Goal: Task Accomplishment & Management: Manage account settings

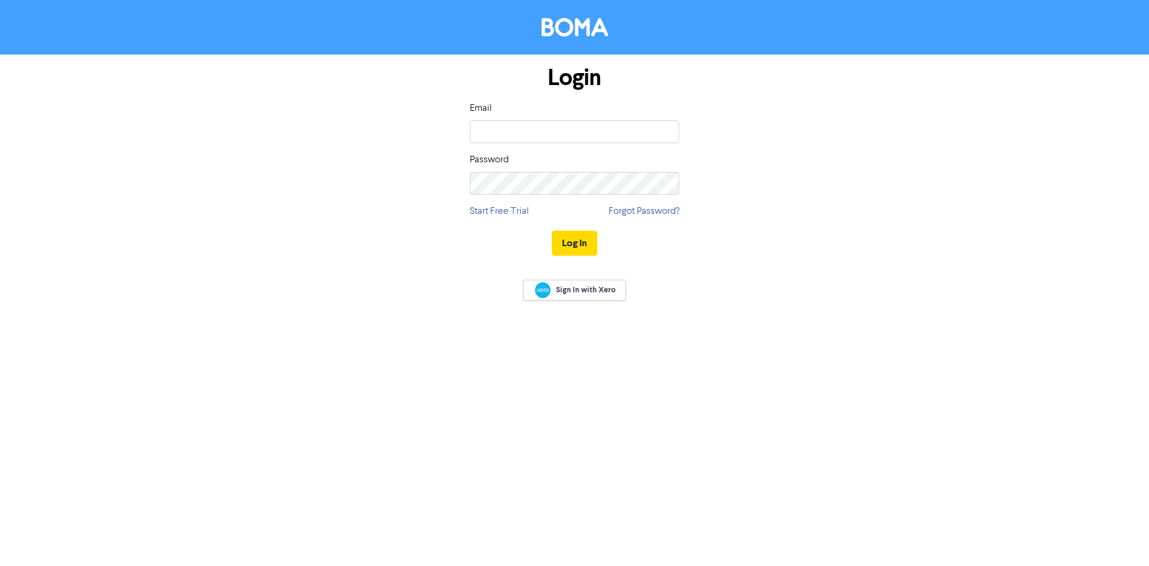
type input "[EMAIL_ADDRESS][DOMAIN_NAME]"
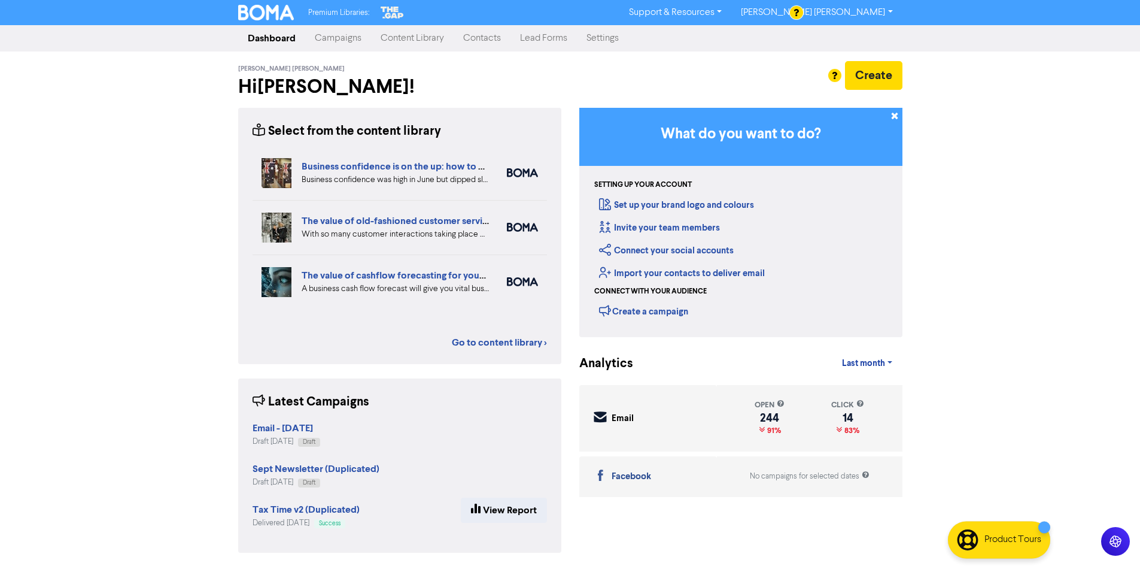
click at [329, 39] on link "Campaigns" at bounding box center [338, 38] width 66 height 24
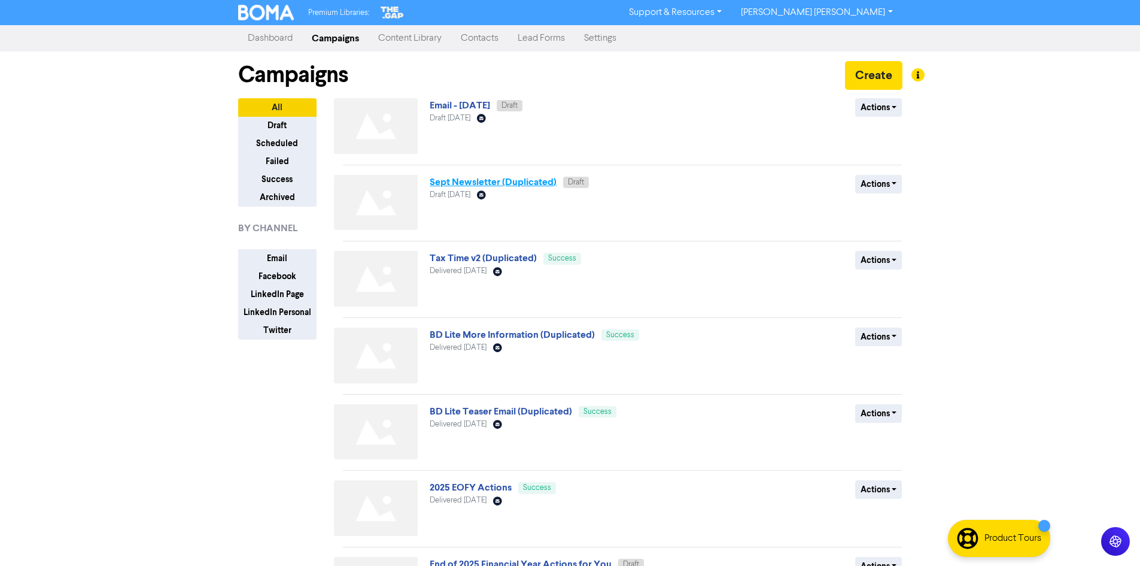
click at [509, 183] on link "Sept Newsletter (Duplicated)" at bounding box center [493, 182] width 127 height 12
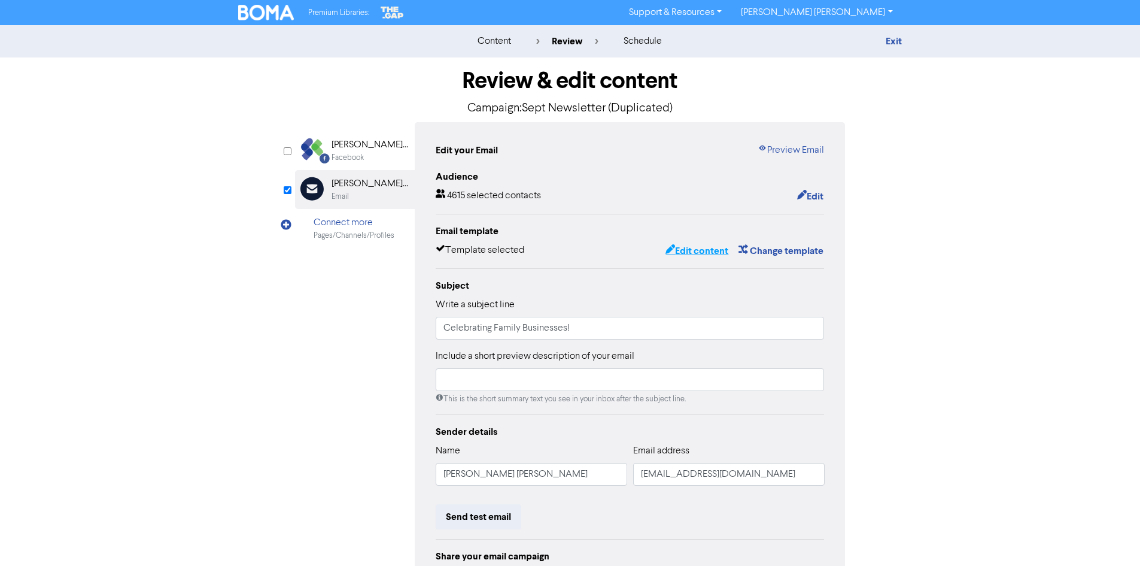
click at [703, 249] on button "Edit content" at bounding box center [697, 251] width 64 height 16
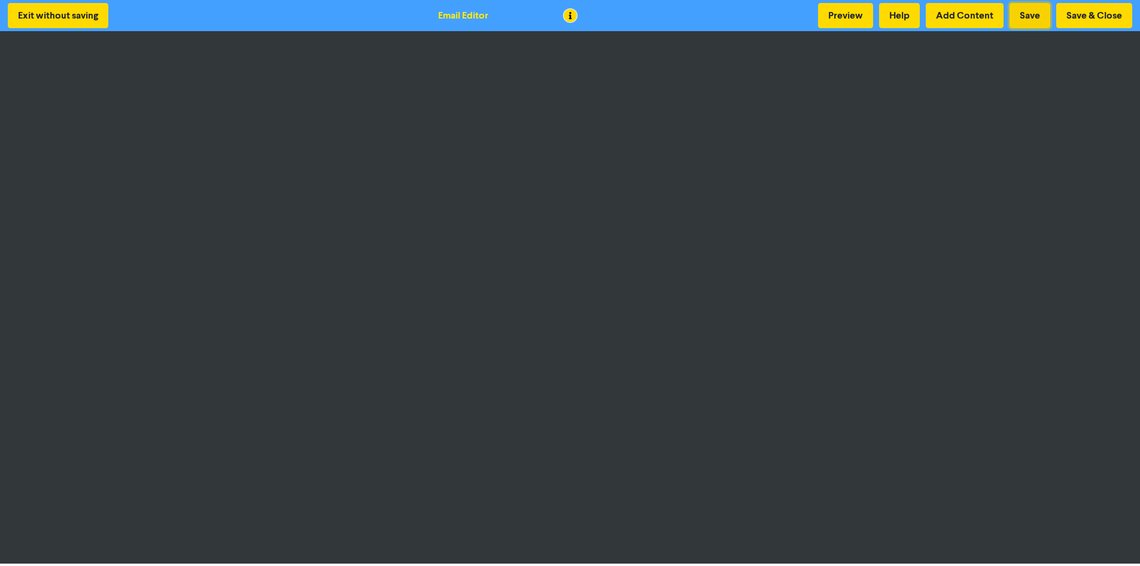
click at [1031, 16] on button "Save" at bounding box center [1030, 15] width 41 height 25
click at [1105, 20] on button "Save & Close" at bounding box center [1094, 15] width 76 height 25
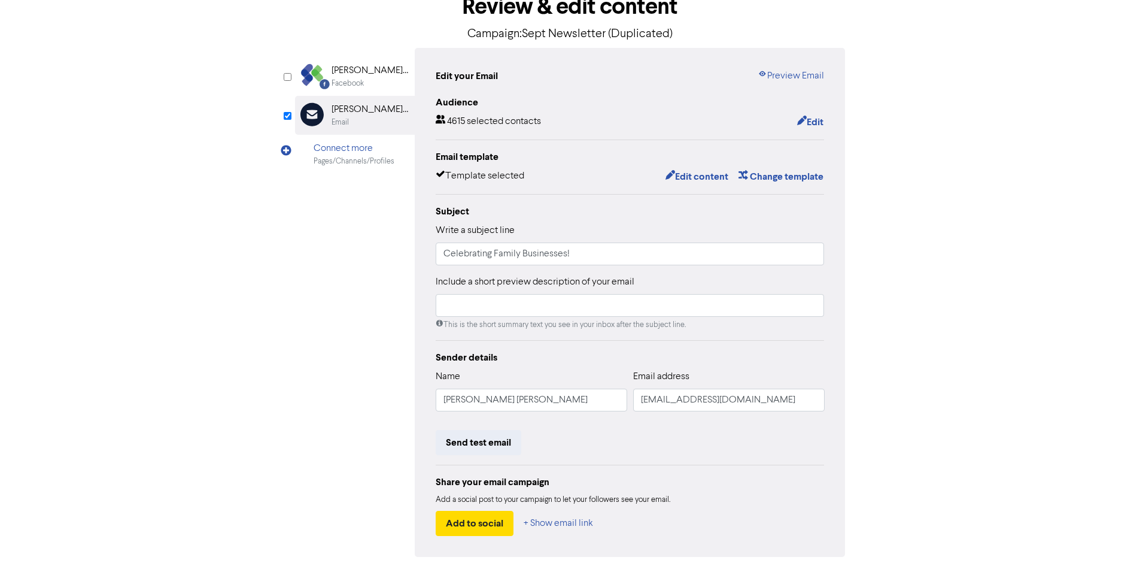
scroll to position [75, 0]
click at [593, 252] on input "Celebrating Family Businesses!" at bounding box center [630, 253] width 389 height 23
drag, startPoint x: 620, startPoint y: 257, endPoint x: 352, endPoint y: 240, distance: 268.1
click at [352, 240] on div "Facebook Created with Sketch. Scanlon Richardson Financial Group Facebook Email…" at bounding box center [570, 301] width 551 height 509
drag, startPoint x: 536, startPoint y: 259, endPoint x: 349, endPoint y: 241, distance: 187.0
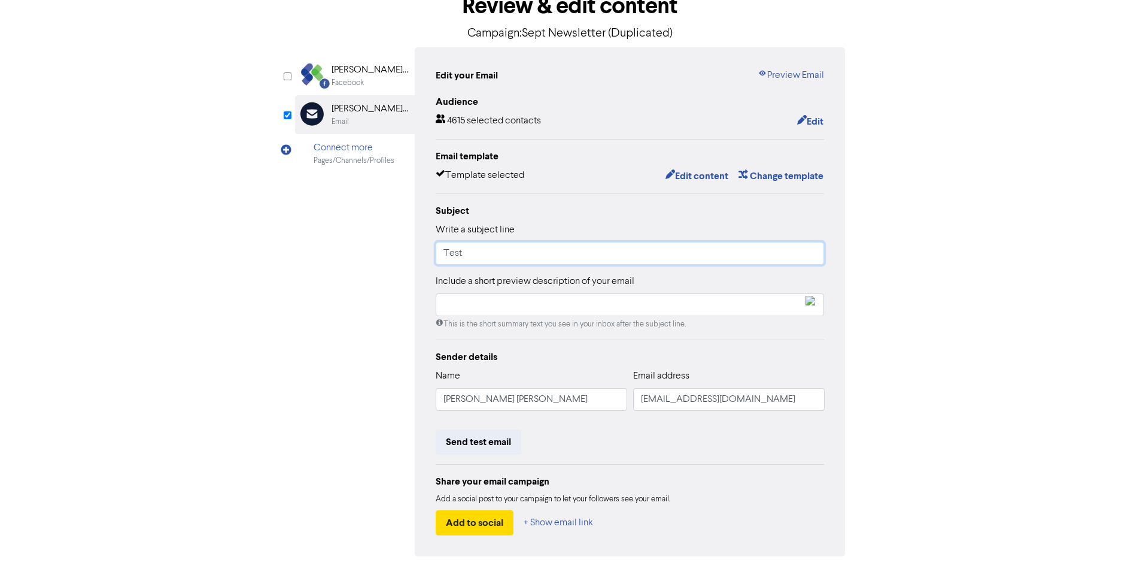
click at [352, 242] on div "Facebook Created with Sketch. Scanlon Richardson Financial Group Facebook Email…" at bounding box center [570, 301] width 551 height 509
type input "C"
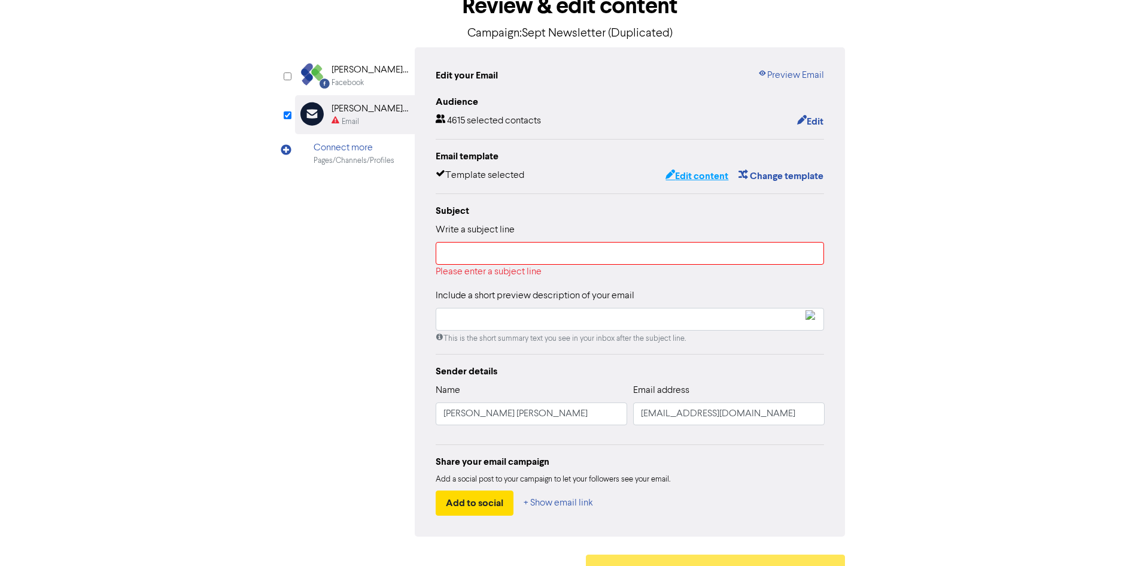
click at [706, 169] on button "Edit content" at bounding box center [697, 176] width 64 height 16
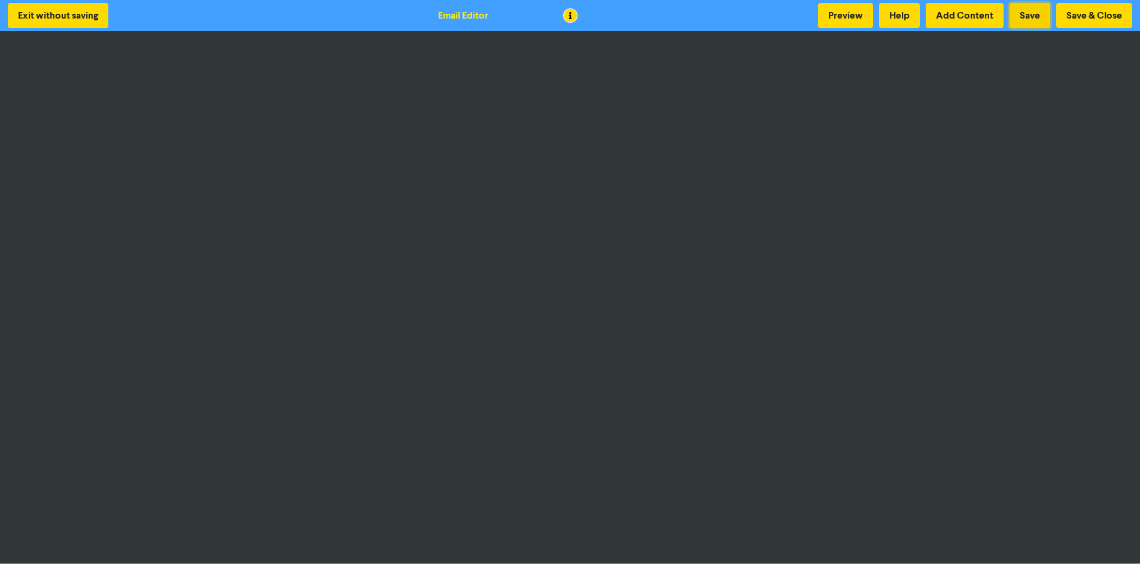
click at [1019, 21] on button "Save" at bounding box center [1030, 15] width 41 height 25
click at [1086, 18] on button "Save & Close" at bounding box center [1094, 15] width 76 height 25
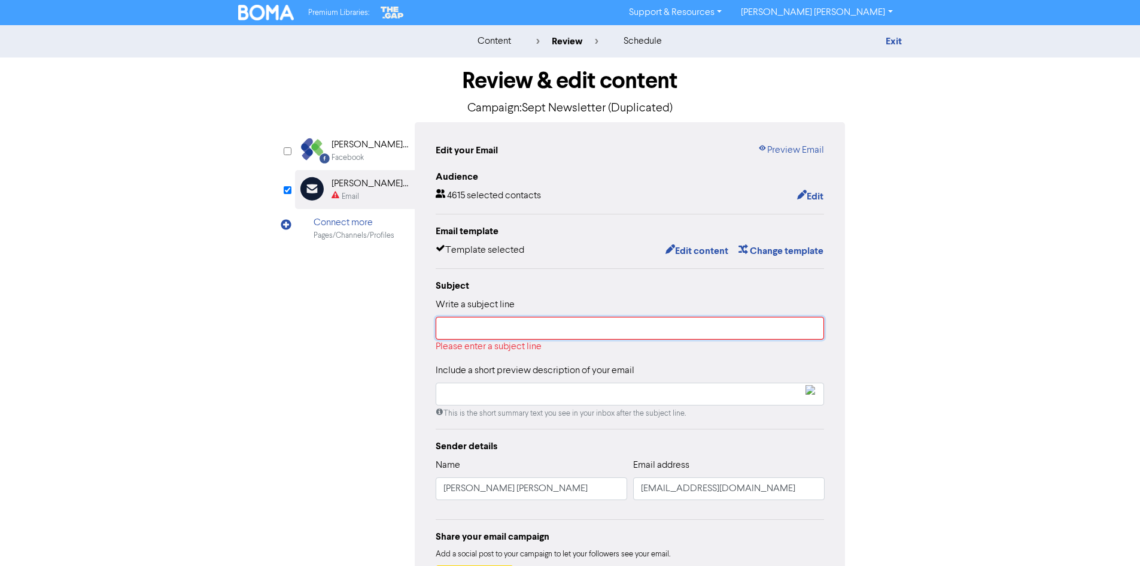
click at [660, 326] on input "text" at bounding box center [630, 328] width 389 height 23
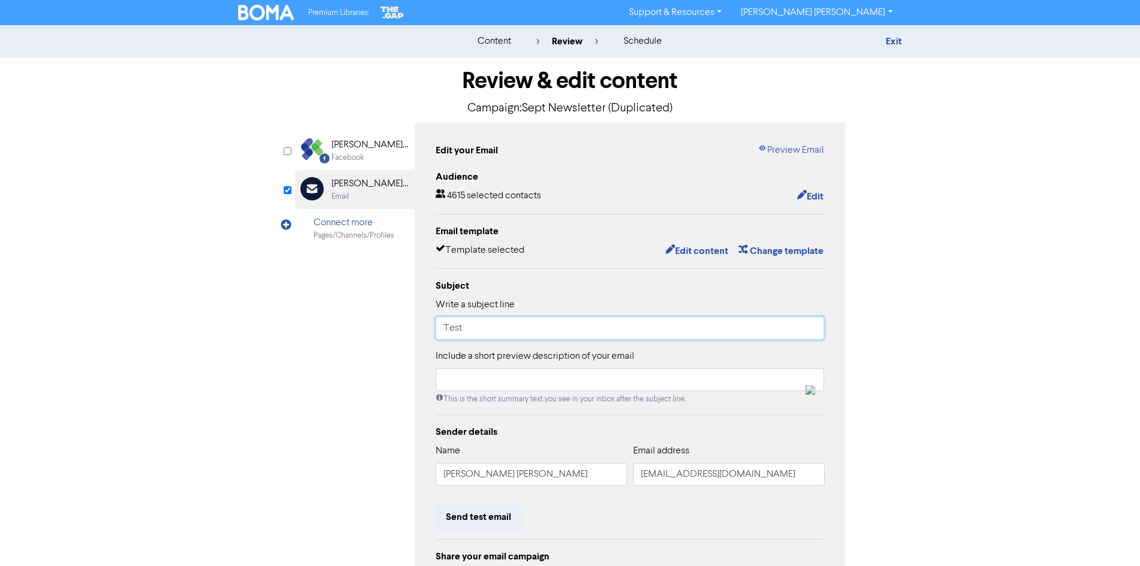
scroll to position [120, 0]
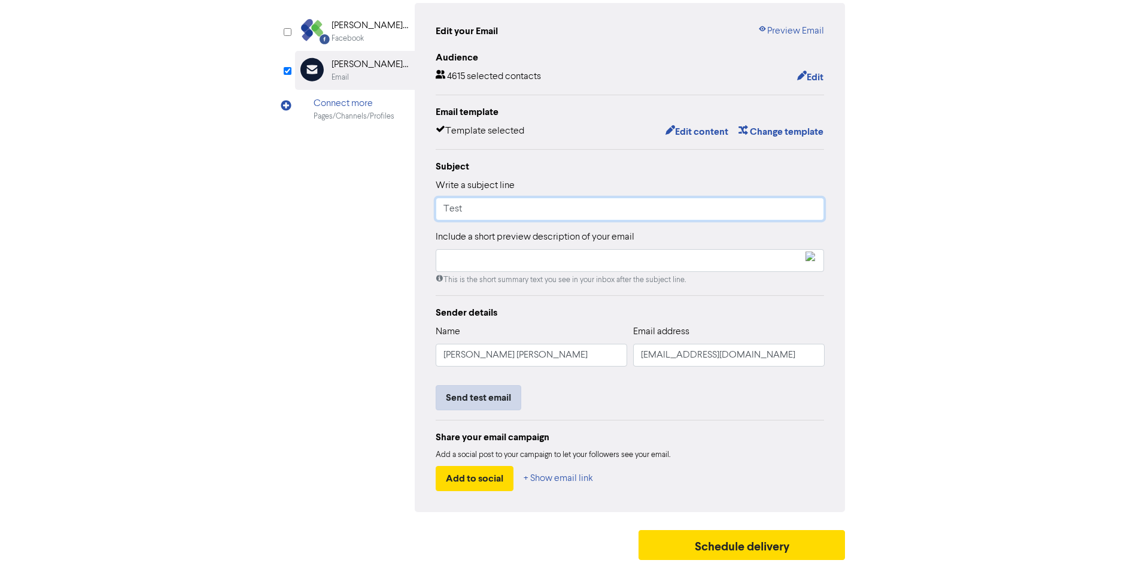
type input "Test"
click at [476, 397] on button "Send test email" at bounding box center [479, 397] width 86 height 25
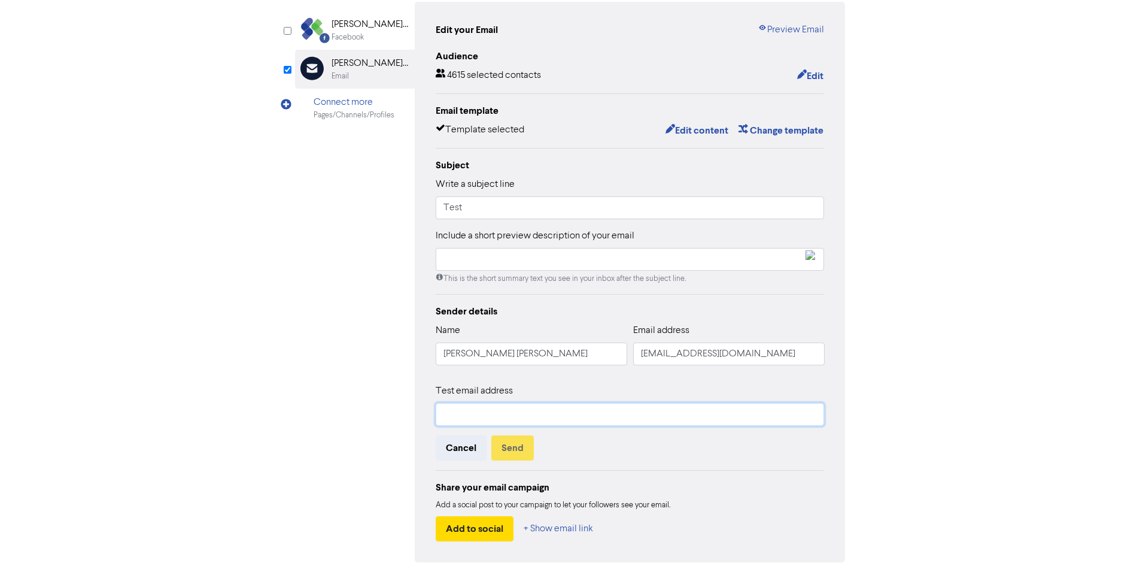
click at [515, 412] on input "text" at bounding box center [630, 414] width 389 height 23
type input "lucy@srfg.com.au"
drag, startPoint x: 688, startPoint y: 462, endPoint x: 680, endPoint y: 461, distance: 8.5
click at [688, 462] on div "Sender details Name Scanlon Richardson Email address theteam@srfg.com.au Test e…" at bounding box center [630, 422] width 389 height 237
click at [508, 452] on button "Send" at bounding box center [512, 447] width 42 height 25
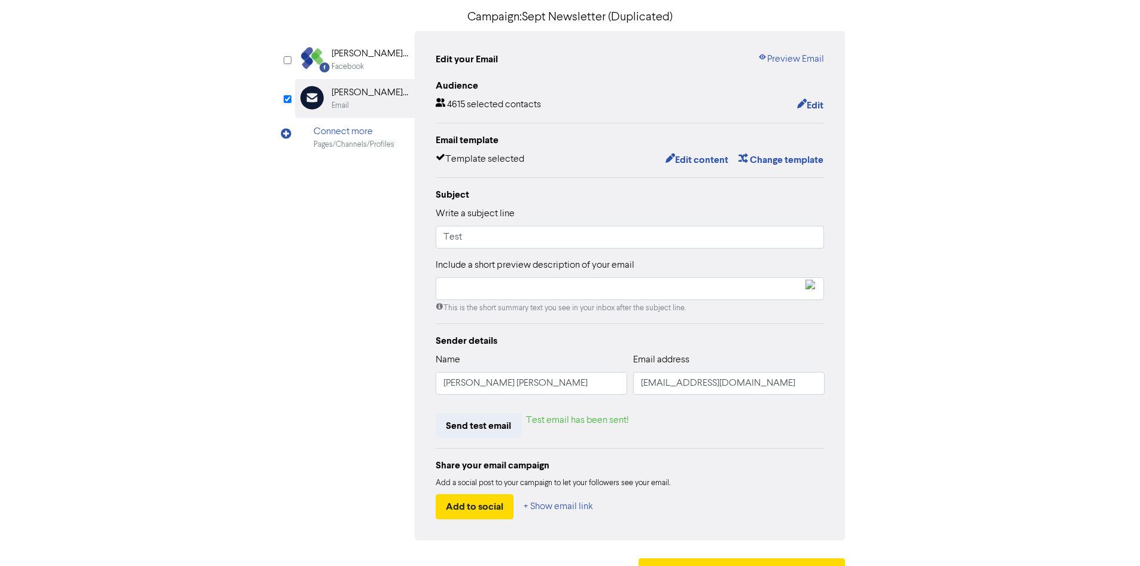
scroll to position [90, 0]
click at [487, 413] on div "Sender details Name Scanlon Richardson Email address theteam@srfg.com.au Send t…" at bounding box center [630, 427] width 389 height 186
click at [504, 425] on button "Send test email" at bounding box center [479, 426] width 86 height 25
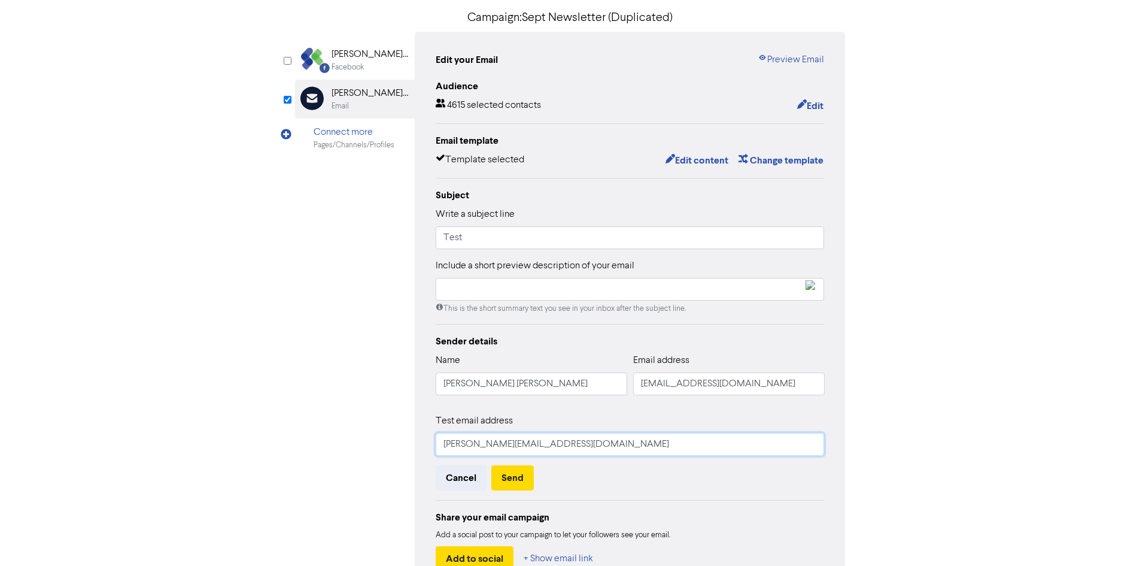
drag, startPoint x: 542, startPoint y: 447, endPoint x: 388, endPoint y: 418, distance: 156.5
click at [392, 420] on div "Facebook Created with Sketch. Scanlon Richardson Financial Group Facebook Email…" at bounding box center [570, 312] width 551 height 560
type input "alastair@srfg.com.au"
click at [391, 420] on div "Facebook Created with Sketch. Scanlon Richardson Financial Group Facebook Email…" at bounding box center [570, 312] width 551 height 560
click at [512, 477] on button "Send" at bounding box center [512, 477] width 42 height 25
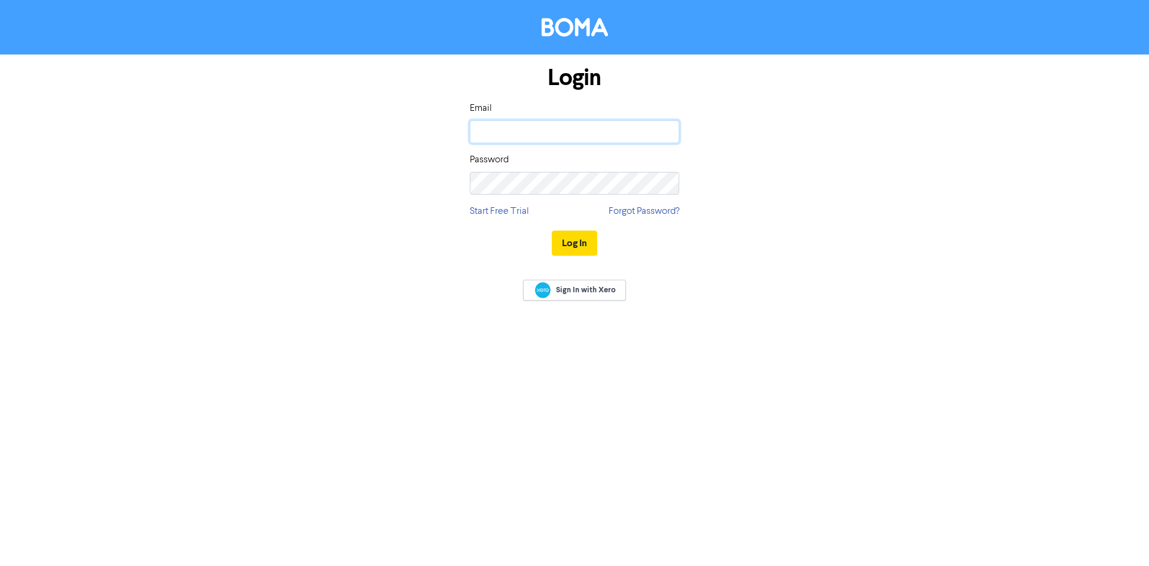
type input "[EMAIL_ADDRESS][DOMAIN_NAME]"
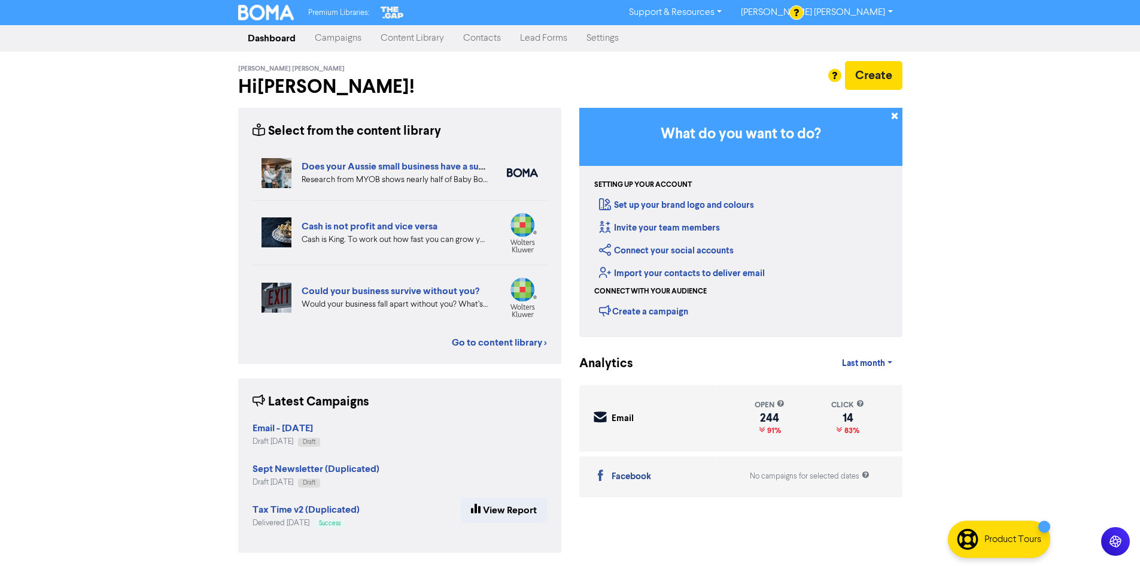
click at [317, 39] on link "Campaigns" at bounding box center [338, 38] width 66 height 24
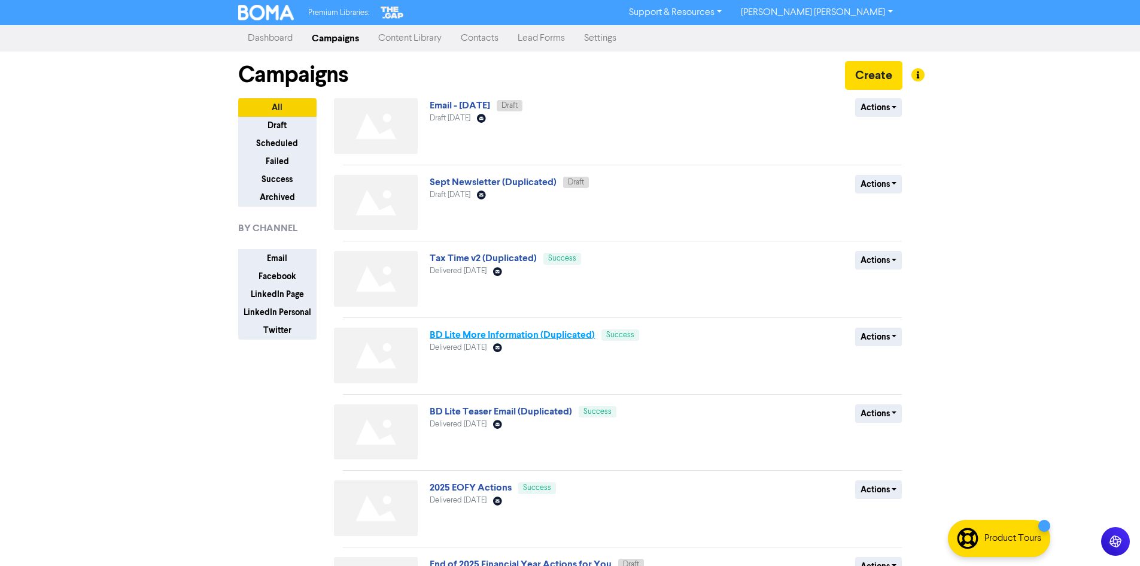
click at [518, 338] on link "BD Lite More Information (Duplicated)" at bounding box center [512, 335] width 165 height 12
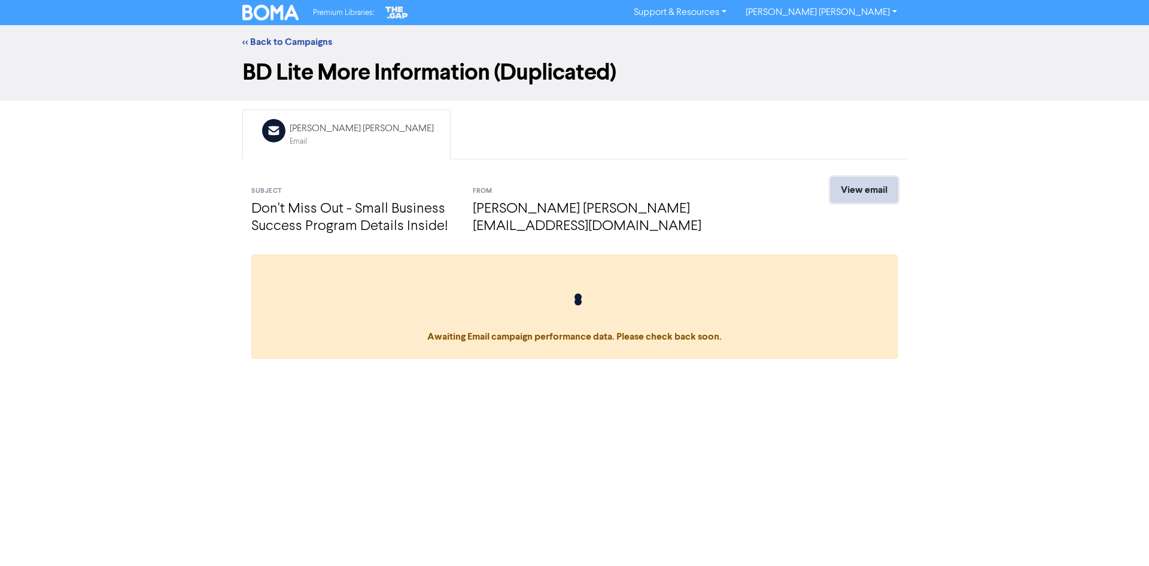
click at [880, 196] on link "View email" at bounding box center [864, 189] width 67 height 25
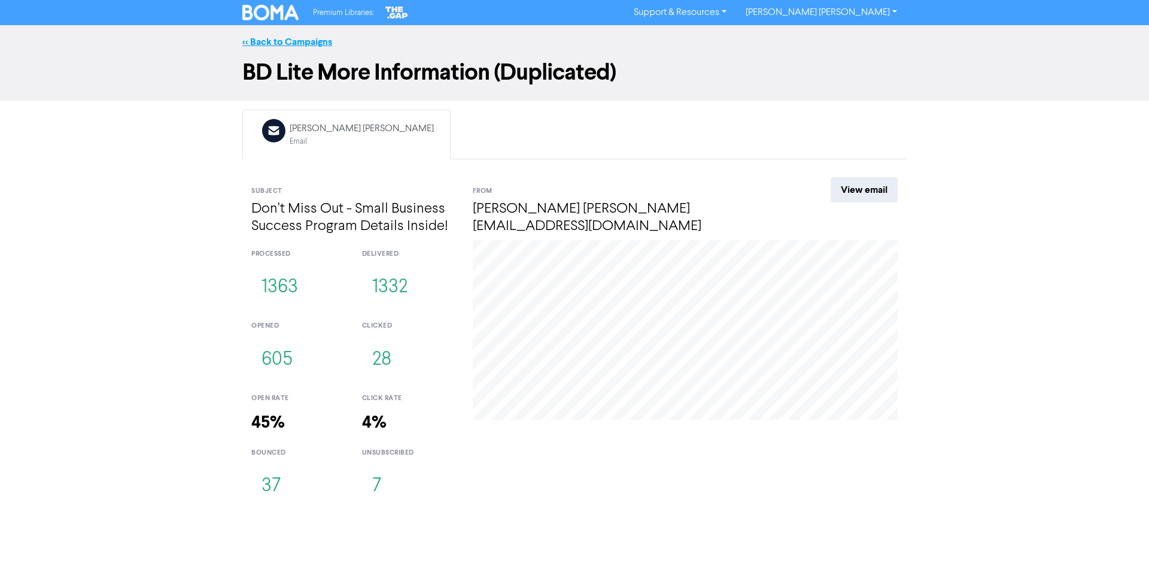
click at [265, 43] on link "<< Back to Campaigns" at bounding box center [287, 42] width 90 height 12
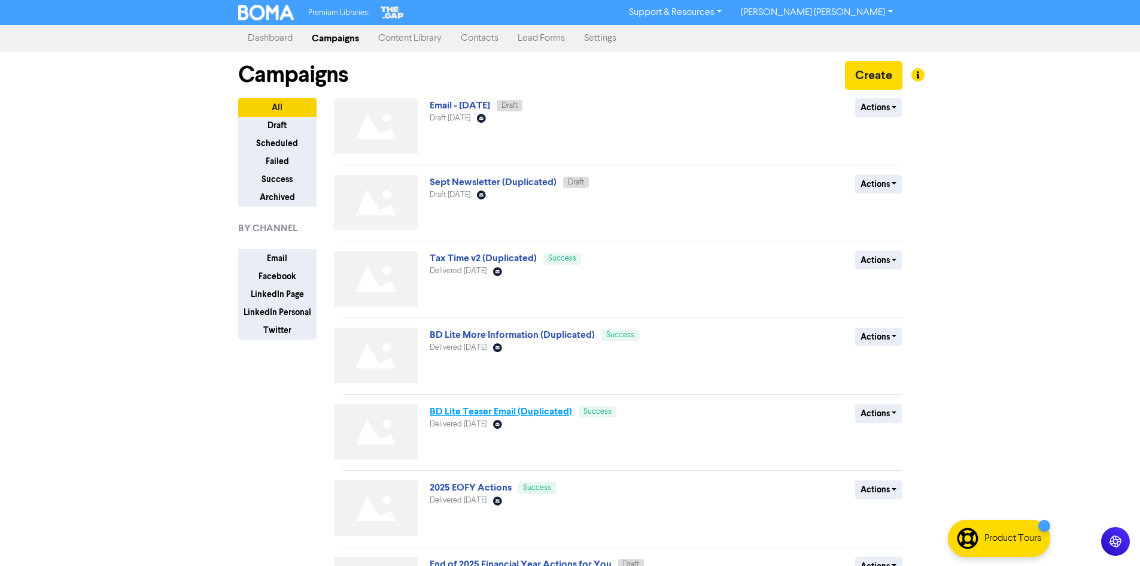
click at [559, 413] on link "BD Lite Teaser Email (Duplicated)" at bounding box center [501, 411] width 142 height 12
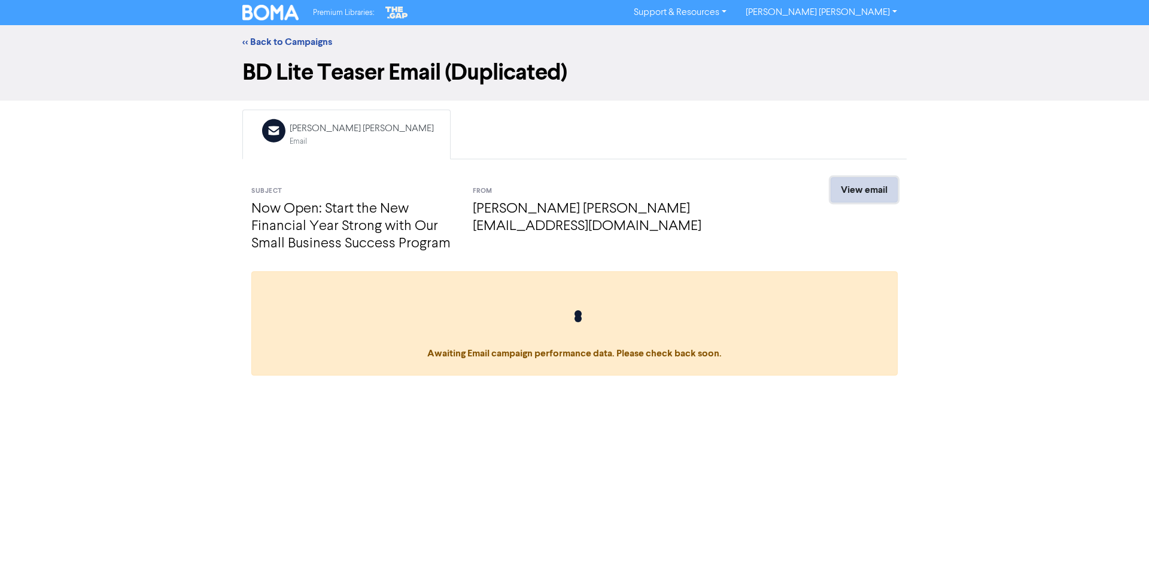
click at [862, 186] on link "View email" at bounding box center [864, 189] width 67 height 25
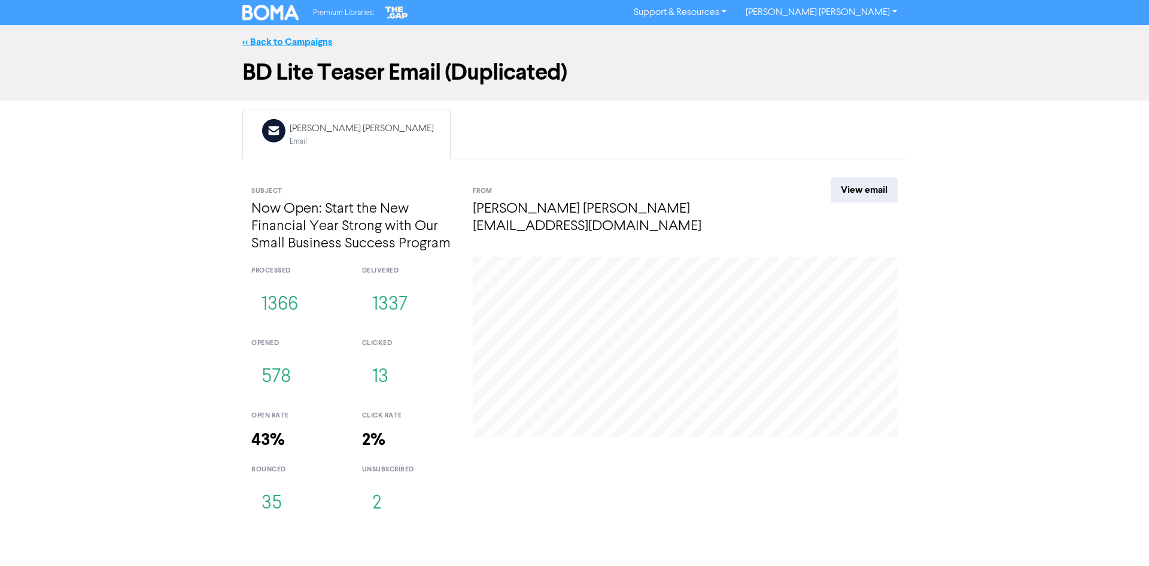
click at [291, 45] on link "<< Back to Campaigns" at bounding box center [287, 42] width 90 height 12
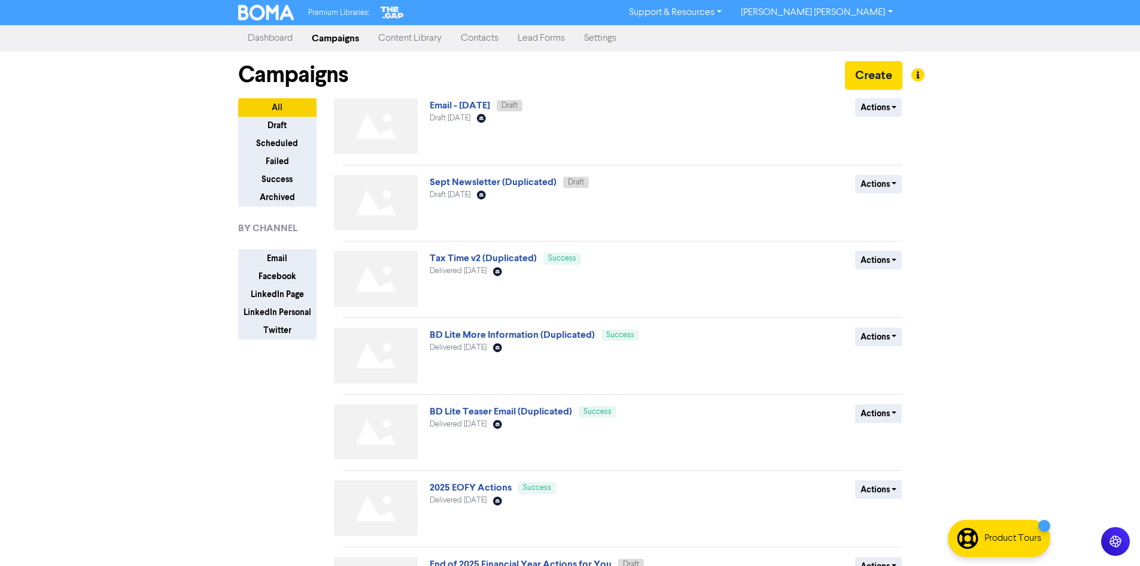
click at [412, 50] on nav "Dashboard Campaigns Content Library Contacts Lead Forms Settings" at bounding box center [570, 38] width 1140 height 26
click at [405, 44] on link "Content Library" at bounding box center [410, 38] width 83 height 24
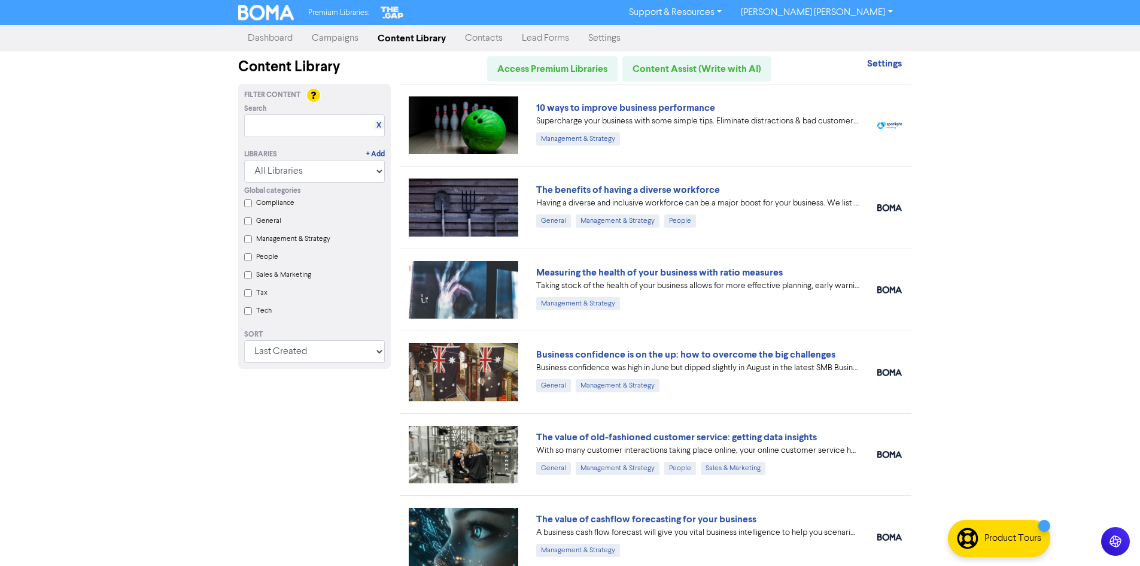
click at [349, 34] on link "Campaigns" at bounding box center [335, 38] width 66 height 24
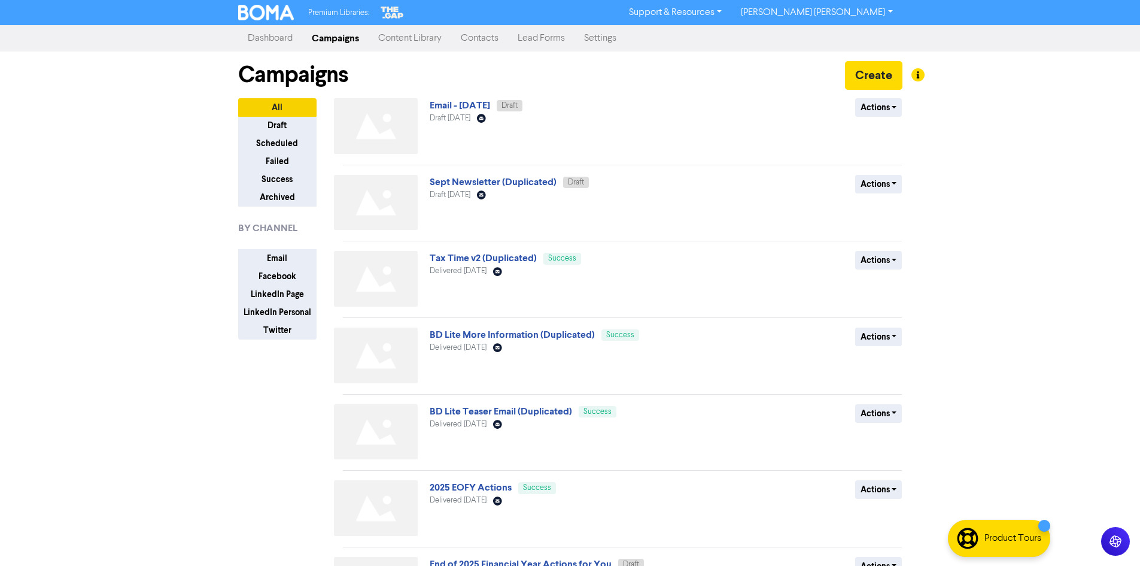
click at [408, 41] on link "Content Library" at bounding box center [410, 38] width 83 height 24
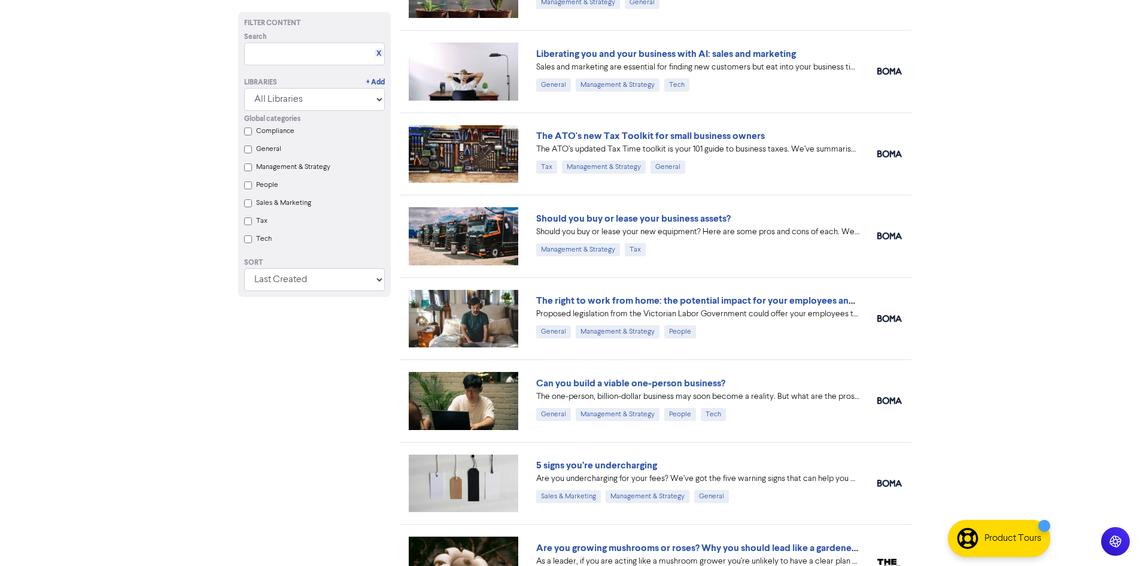
scroll to position [984, 0]
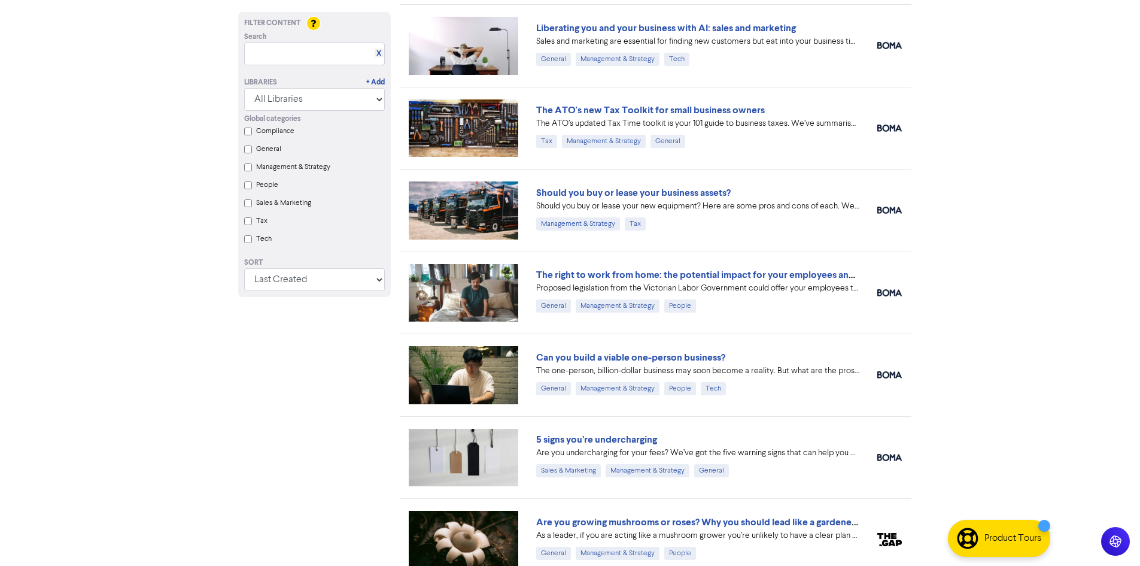
click at [465, 111] on img at bounding box center [464, 127] width 110 height 57
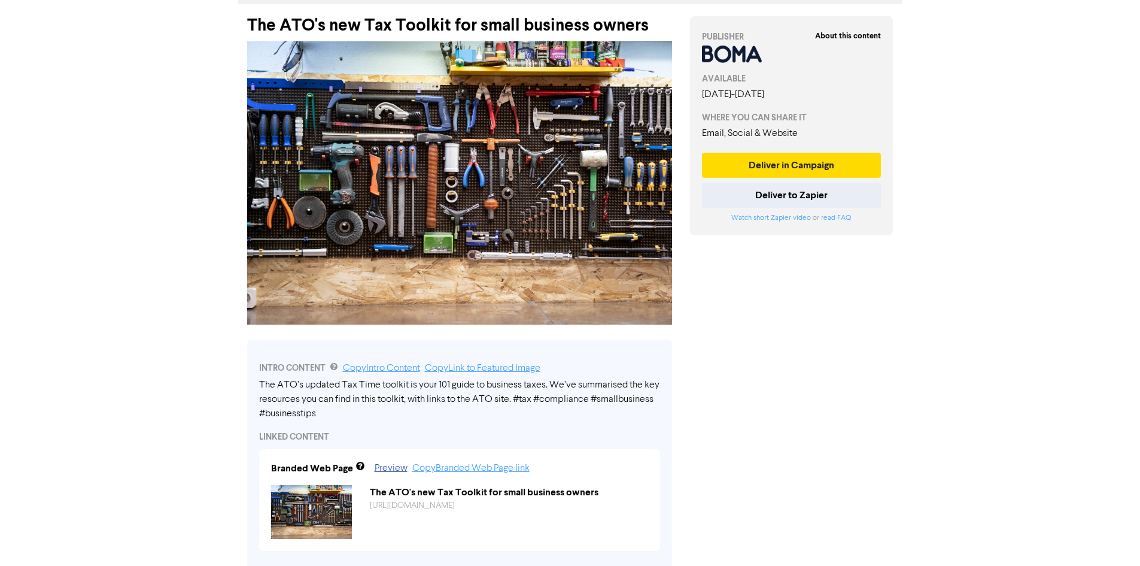
scroll to position [60, 0]
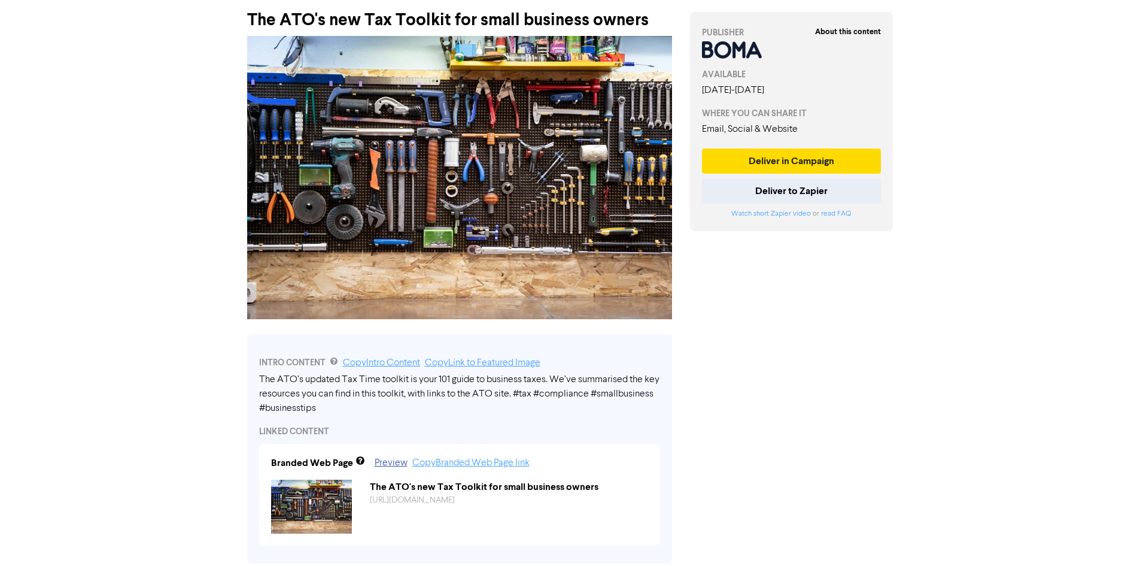
scroll to position [984, 0]
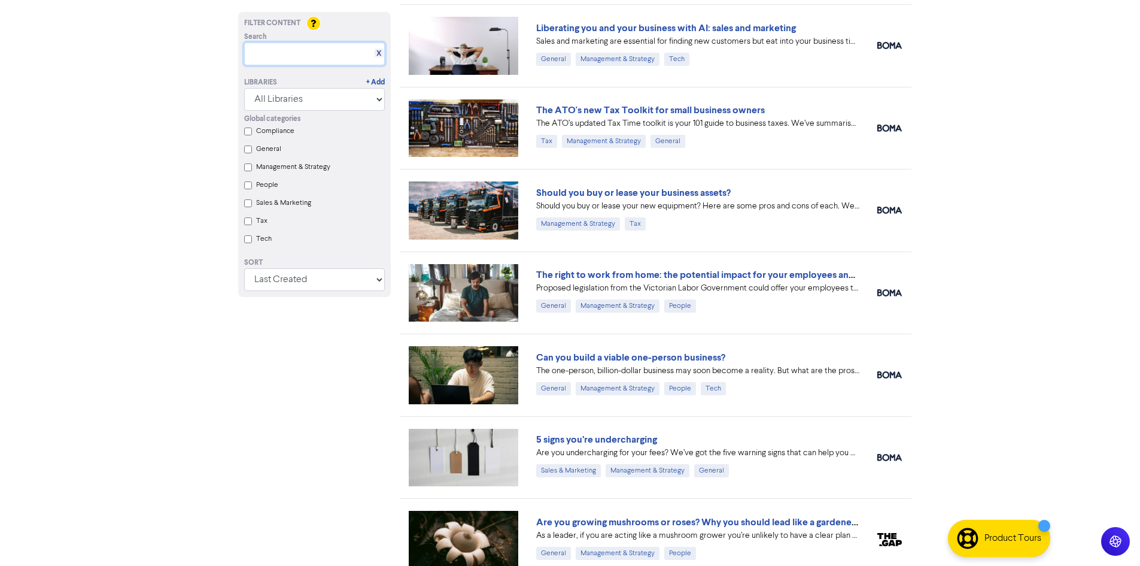
click at [295, 53] on input "text" at bounding box center [314, 53] width 141 height 23
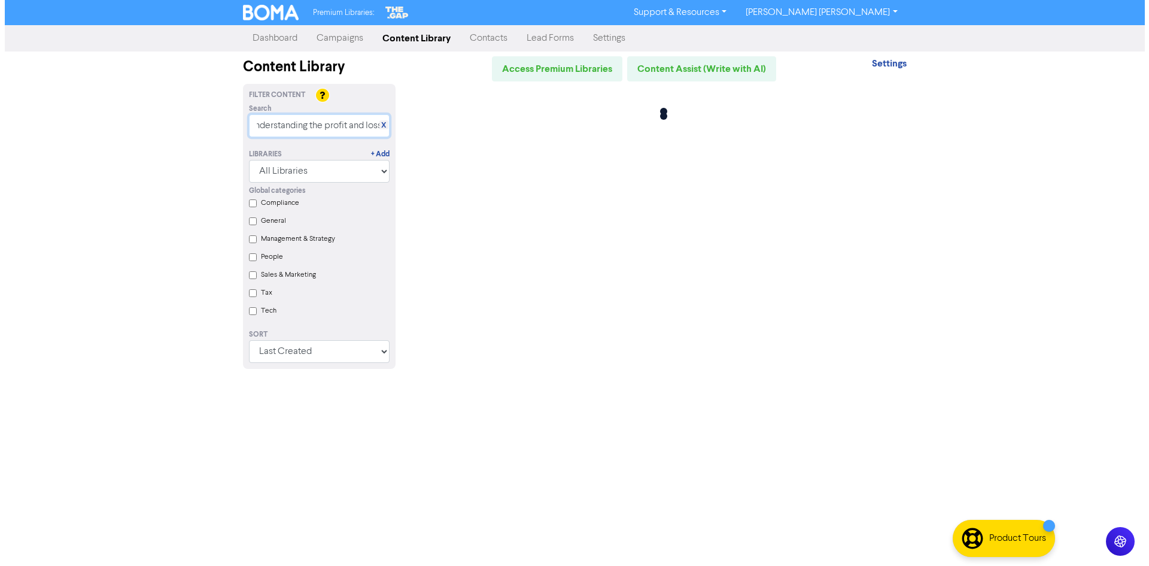
scroll to position [0, 0]
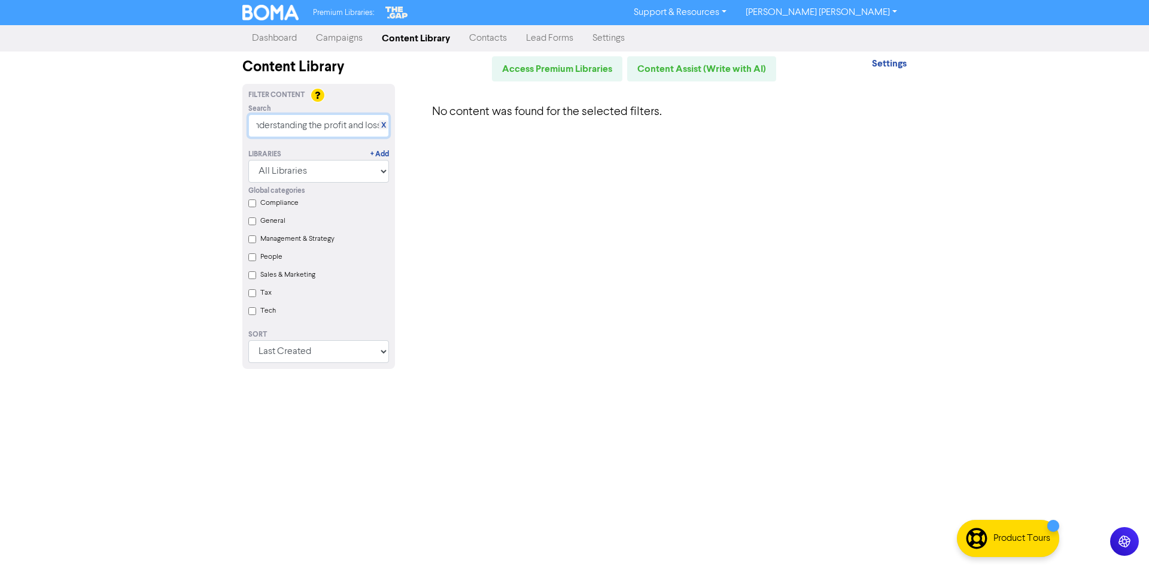
click at [291, 121] on input "understanding the profit and loss" at bounding box center [318, 125] width 141 height 23
drag, startPoint x: 258, startPoint y: 125, endPoint x: 620, endPoint y: 99, distance: 363.0
click at [470, 119] on div "Filter Content Search X understanding the profit and loss Libraries + Add All L…" at bounding box center [574, 233] width 682 height 299
type input "u"
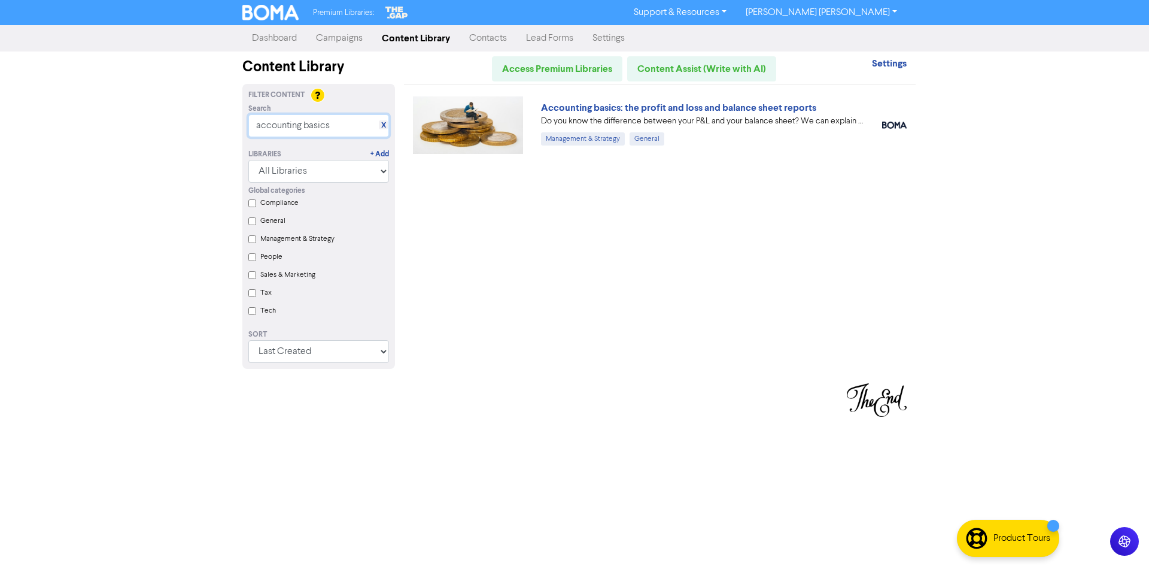
type input "accounting basics"
click at [476, 116] on img at bounding box center [468, 124] width 110 height 57
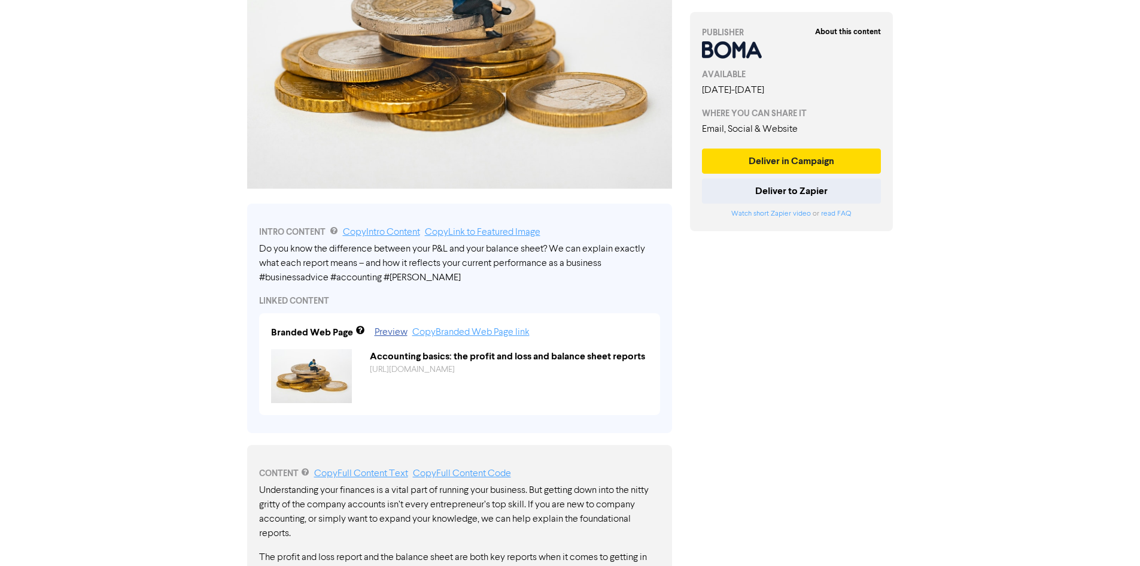
scroll to position [224, 0]
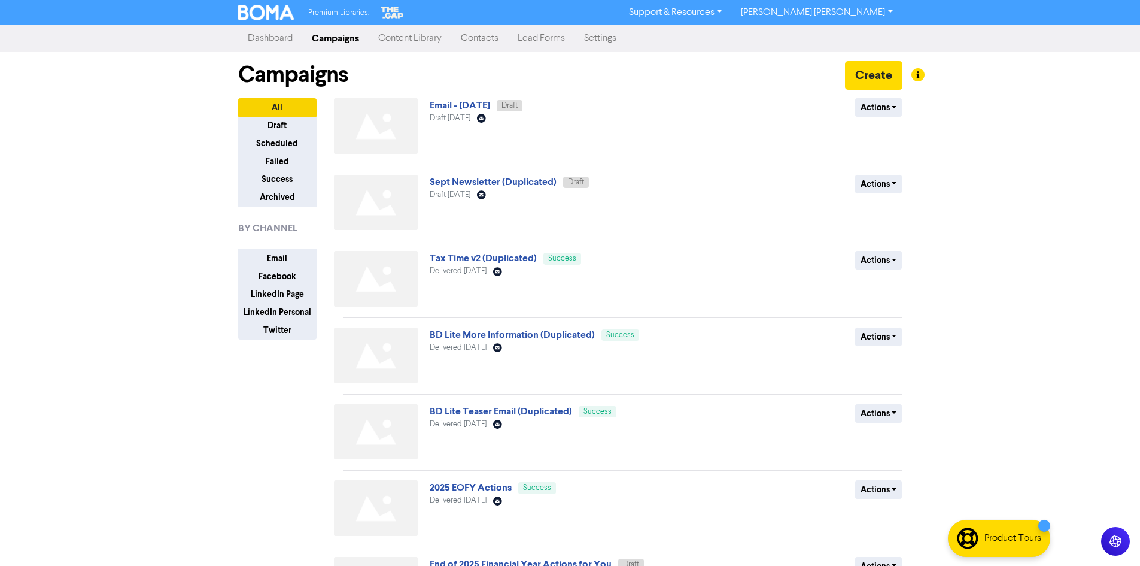
click at [349, 37] on link "Campaigns" at bounding box center [335, 38] width 66 height 24
click at [417, 39] on link "Content Library" at bounding box center [410, 38] width 83 height 24
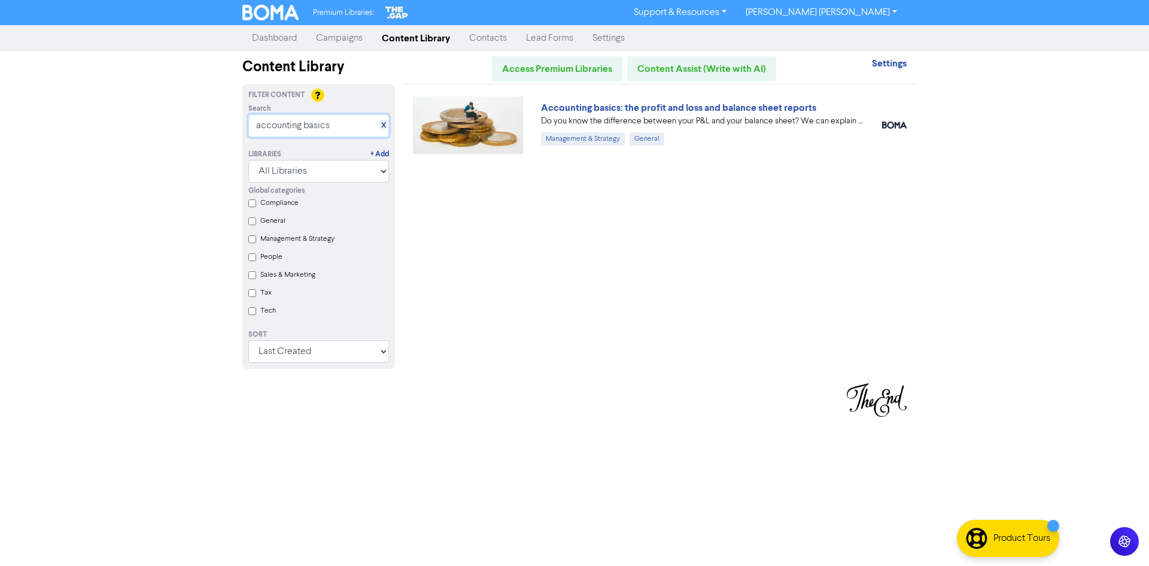
click at [345, 124] on input "accounting basics" at bounding box center [318, 125] width 141 height 23
click at [349, 129] on input "accounting basics" at bounding box center [318, 125] width 141 height 23
click at [378, 123] on input "accounting basics" at bounding box center [318, 125] width 141 height 23
click at [384, 124] on link "X" at bounding box center [383, 125] width 5 height 9
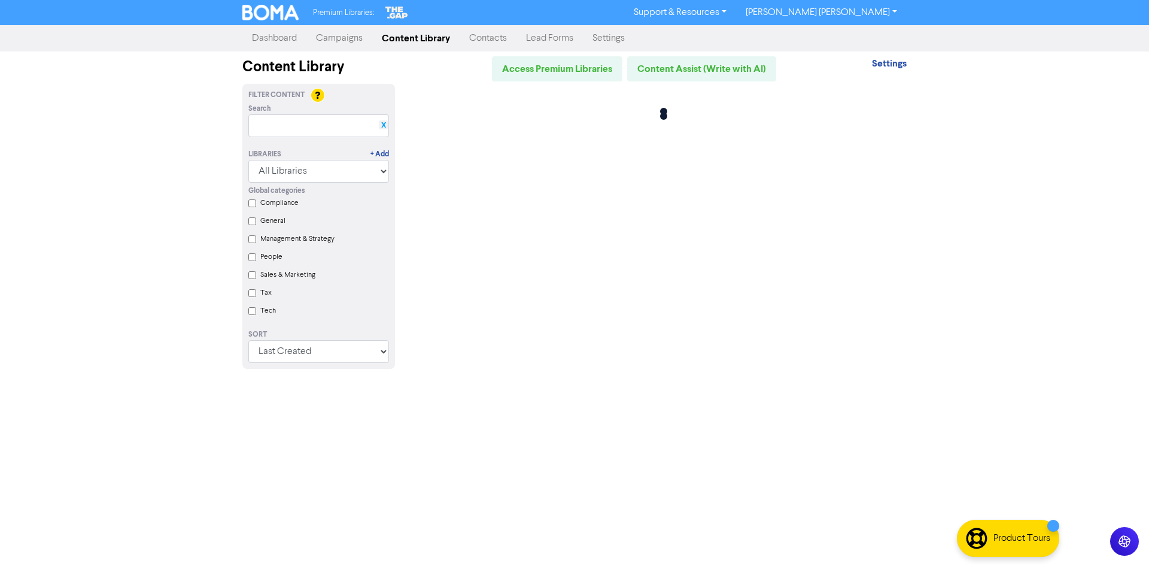
click at [384, 124] on div "Search X" at bounding box center [318, 121] width 159 height 34
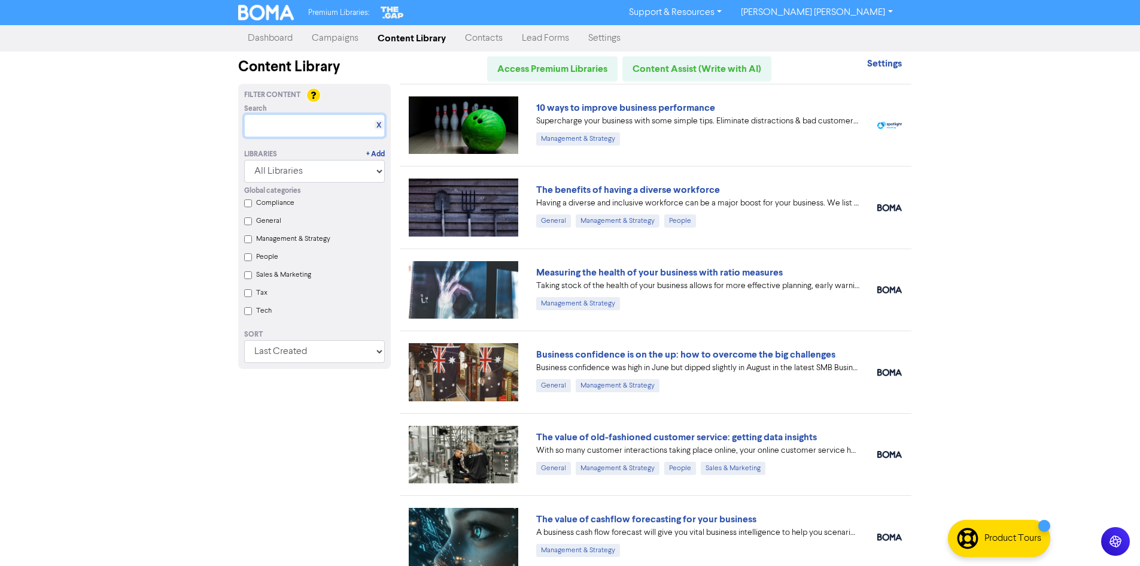
click at [348, 130] on input "text" at bounding box center [314, 125] width 141 height 23
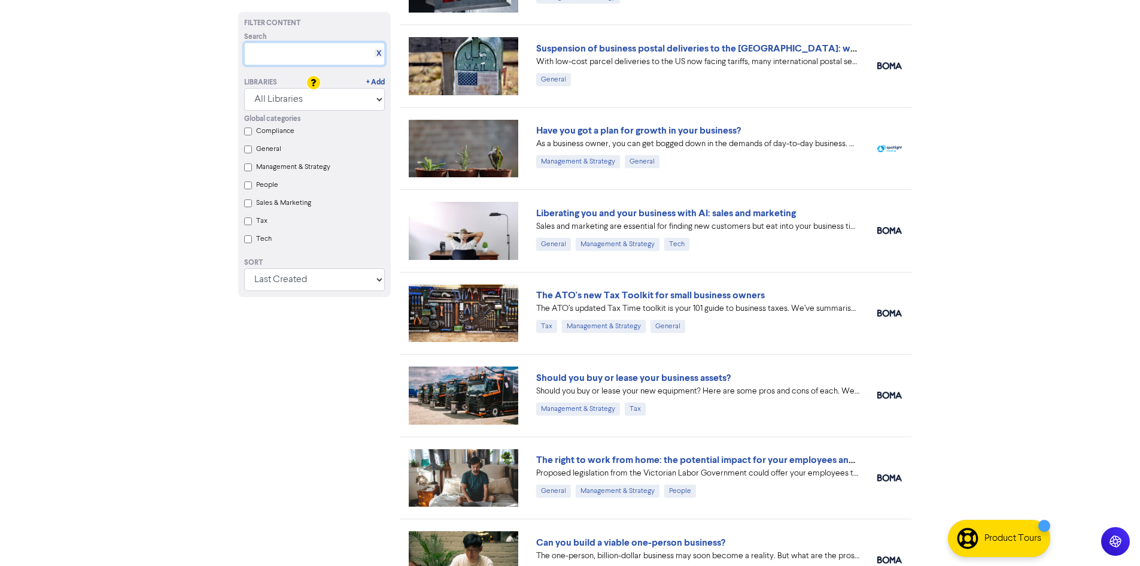
scroll to position [955, 0]
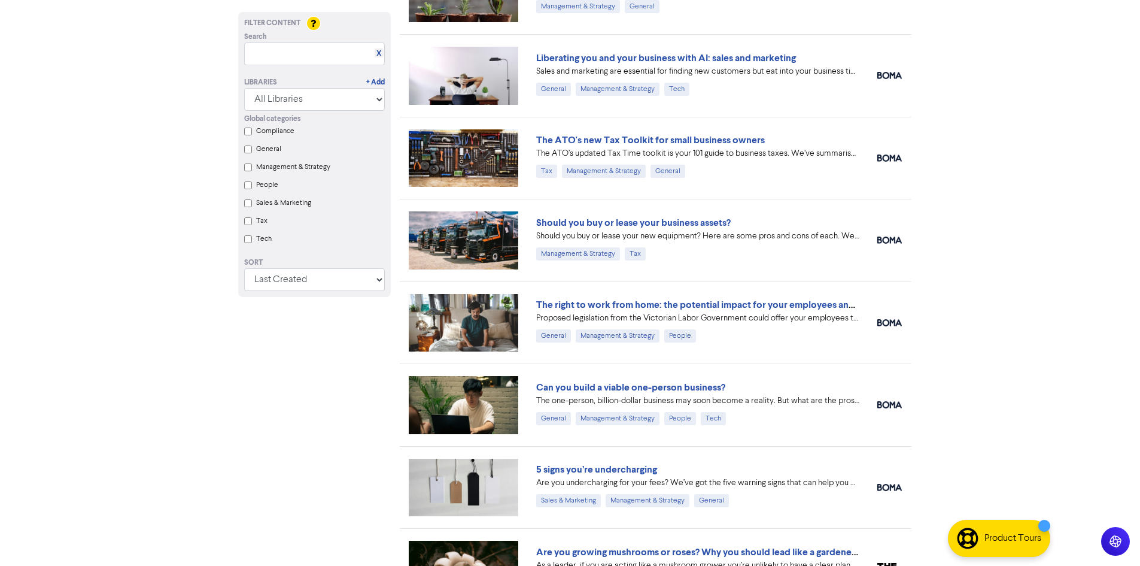
click at [445, 167] on img at bounding box center [464, 157] width 110 height 57
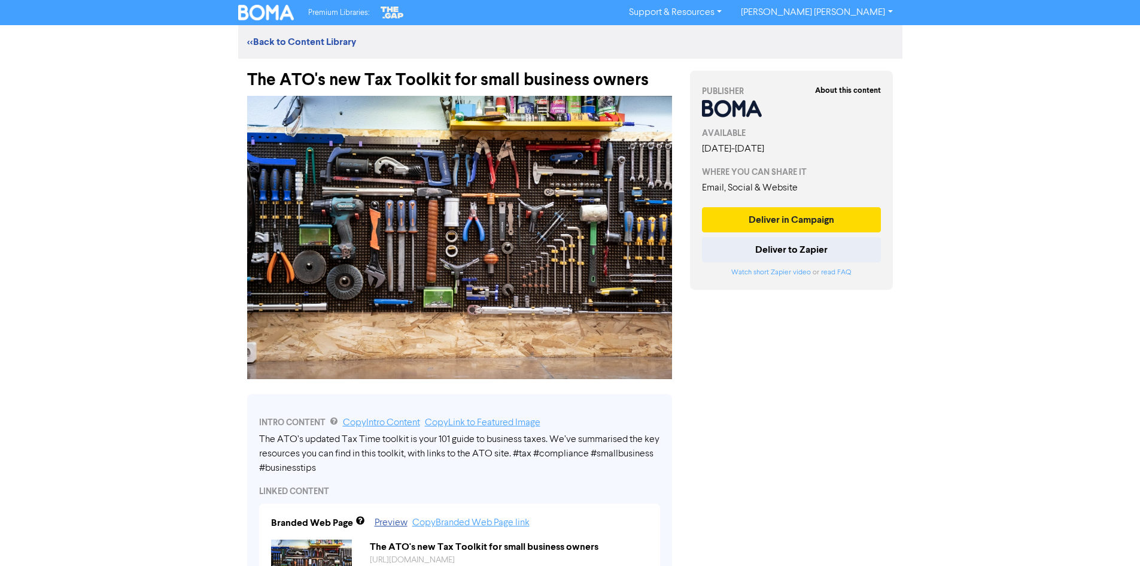
click at [262, 7] on img at bounding box center [266, 13] width 56 height 16
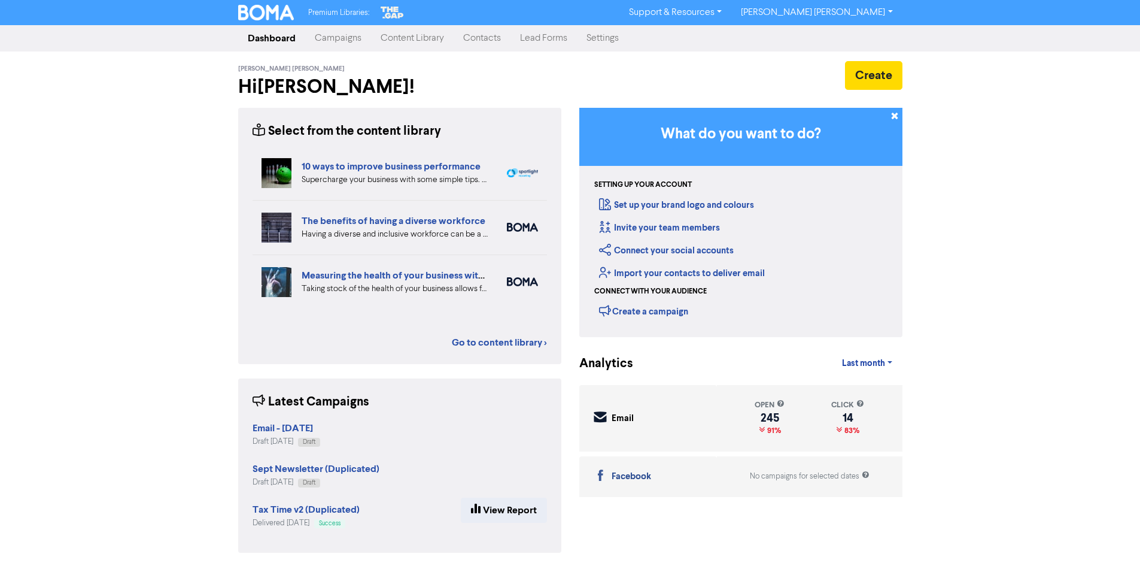
click at [339, 41] on link "Campaigns" at bounding box center [338, 38] width 66 height 24
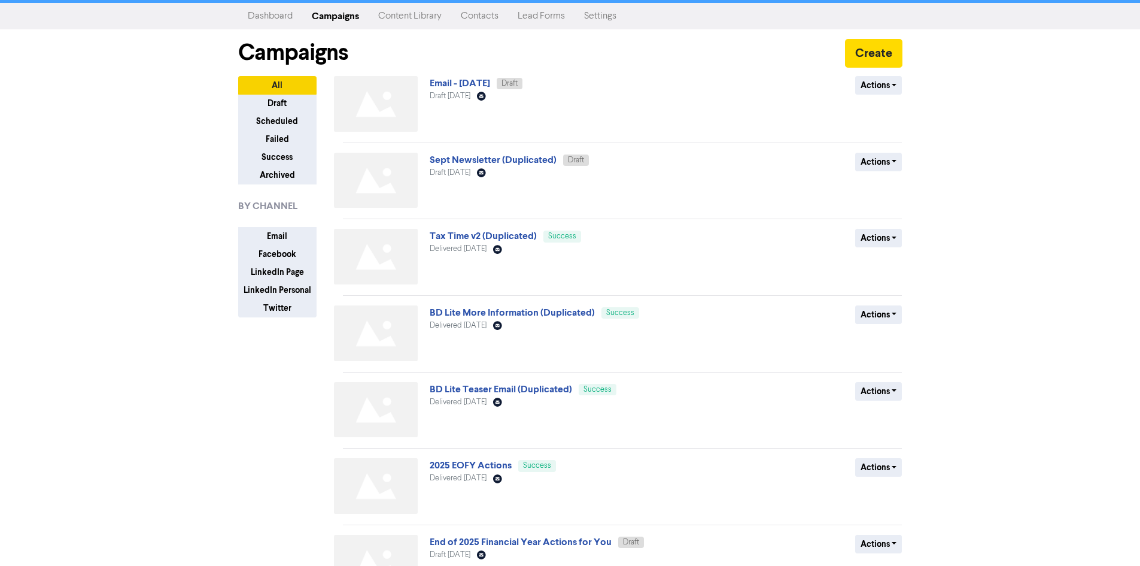
scroll to position [329, 0]
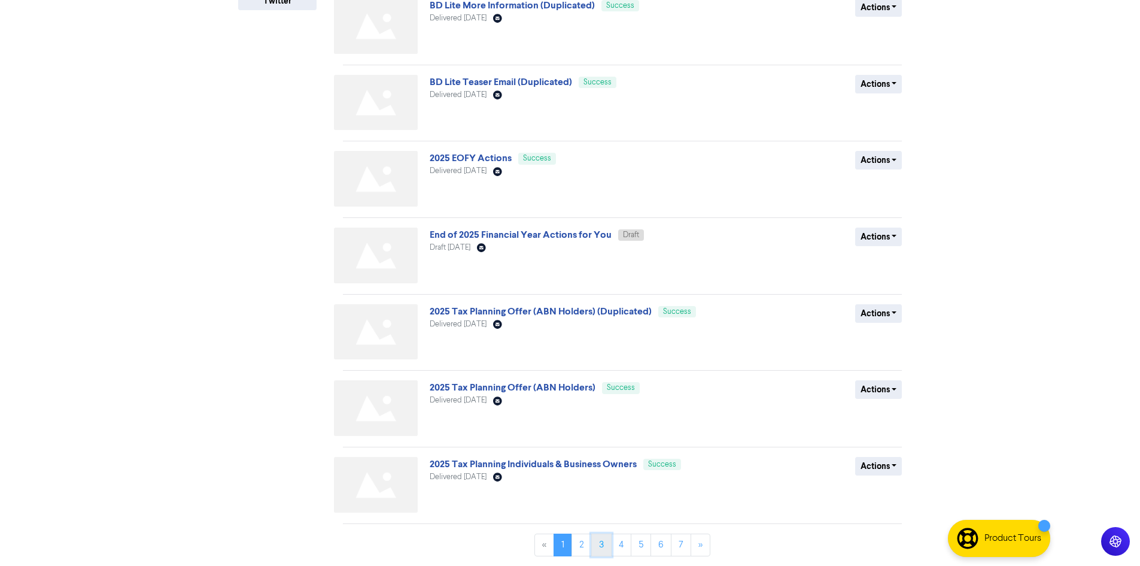
click at [594, 543] on link "3" at bounding box center [601, 544] width 20 height 23
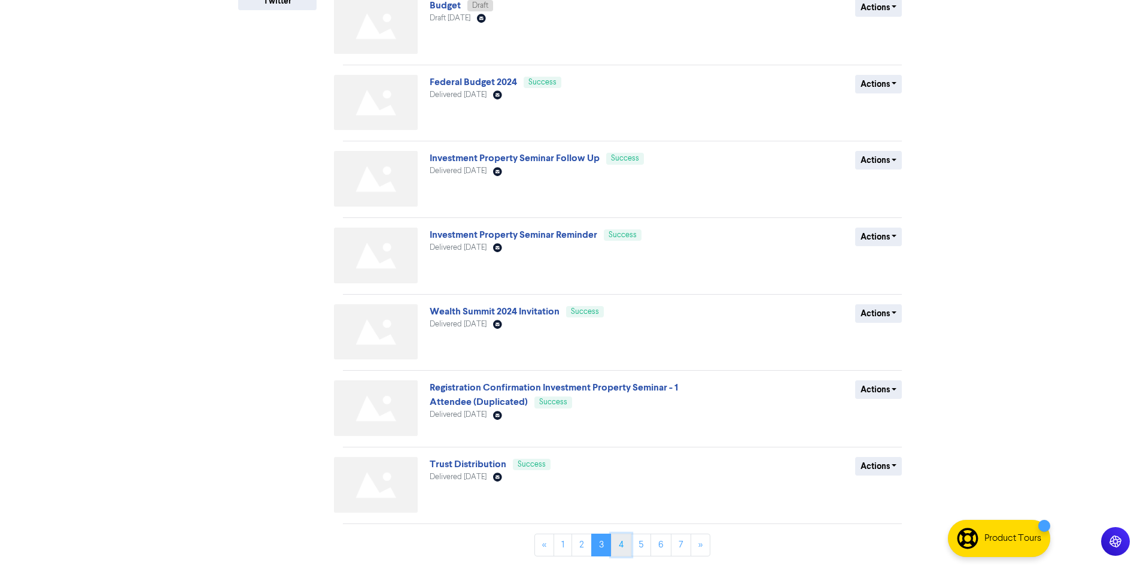
click at [615, 539] on link "4" at bounding box center [621, 544] width 20 height 23
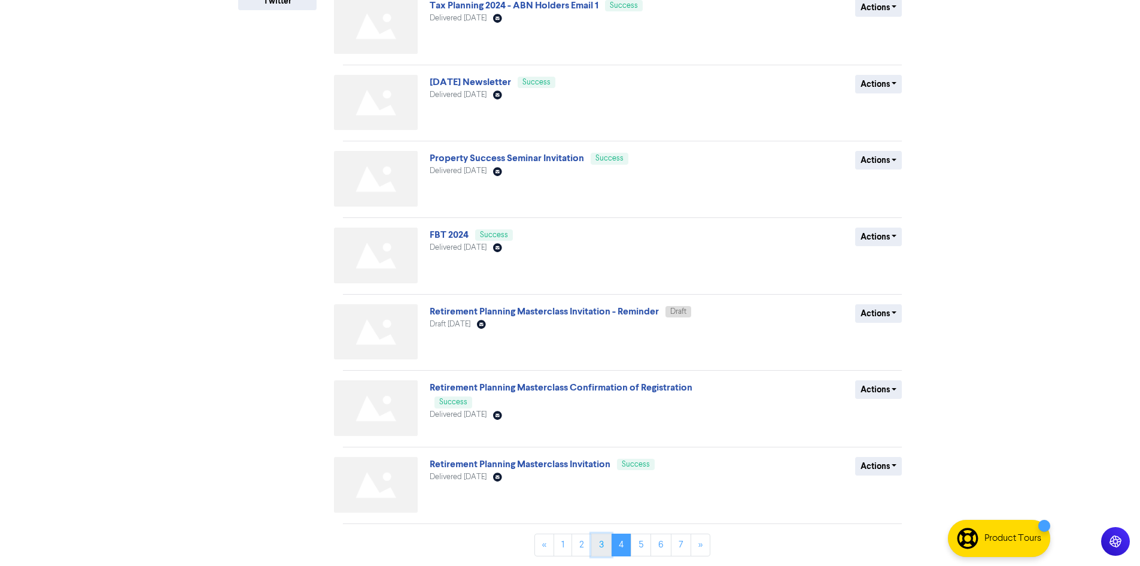
click at [605, 543] on link "3" at bounding box center [601, 544] width 20 height 23
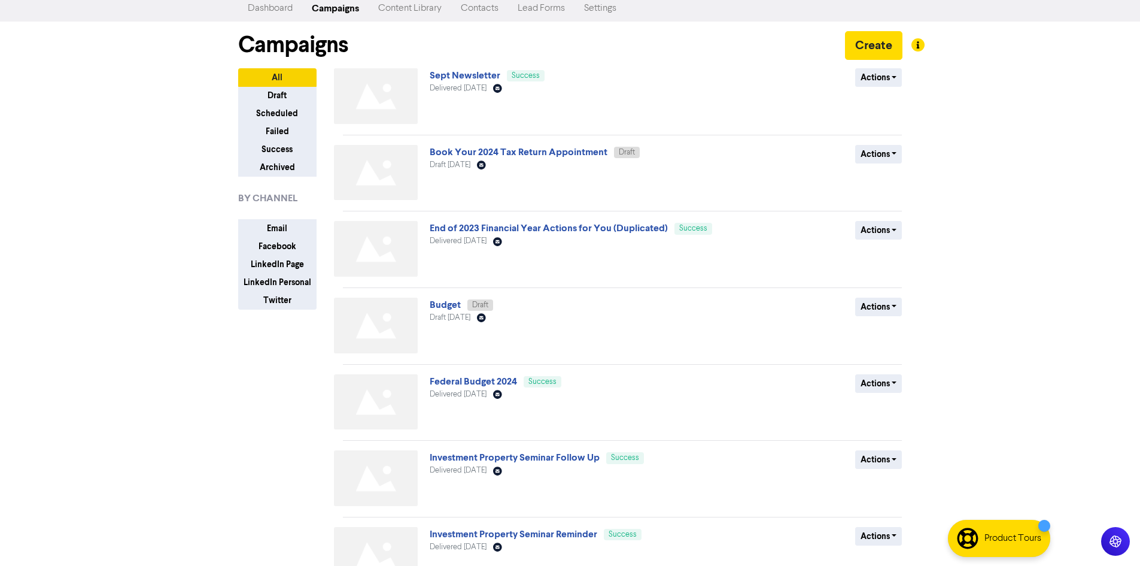
scroll to position [0, 0]
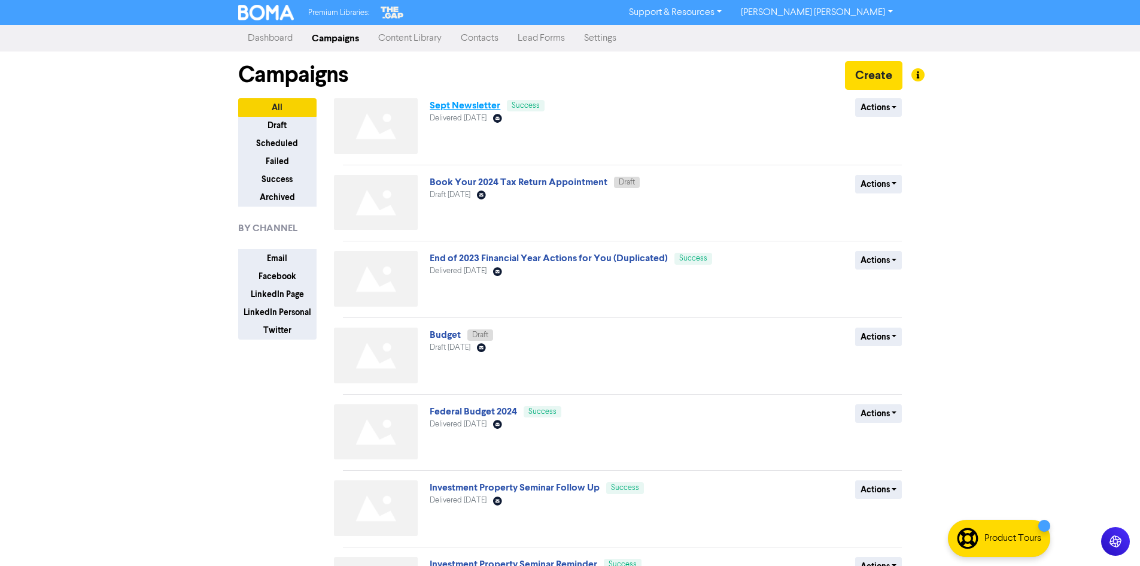
click at [456, 111] on link "Sept Newsletter" at bounding box center [465, 105] width 71 height 12
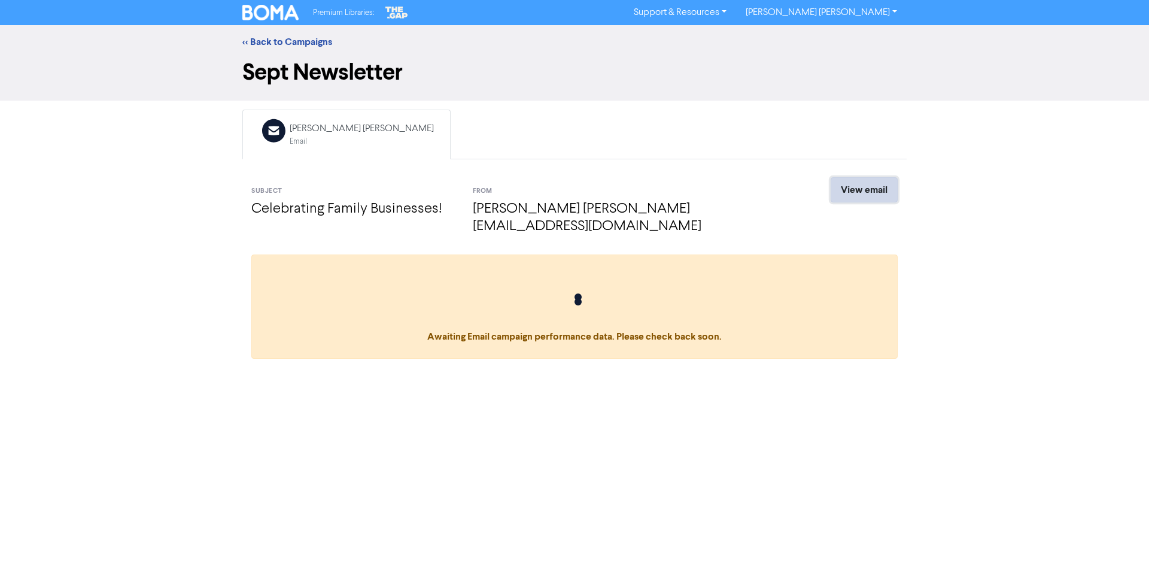
click at [851, 188] on link "View email" at bounding box center [864, 189] width 67 height 25
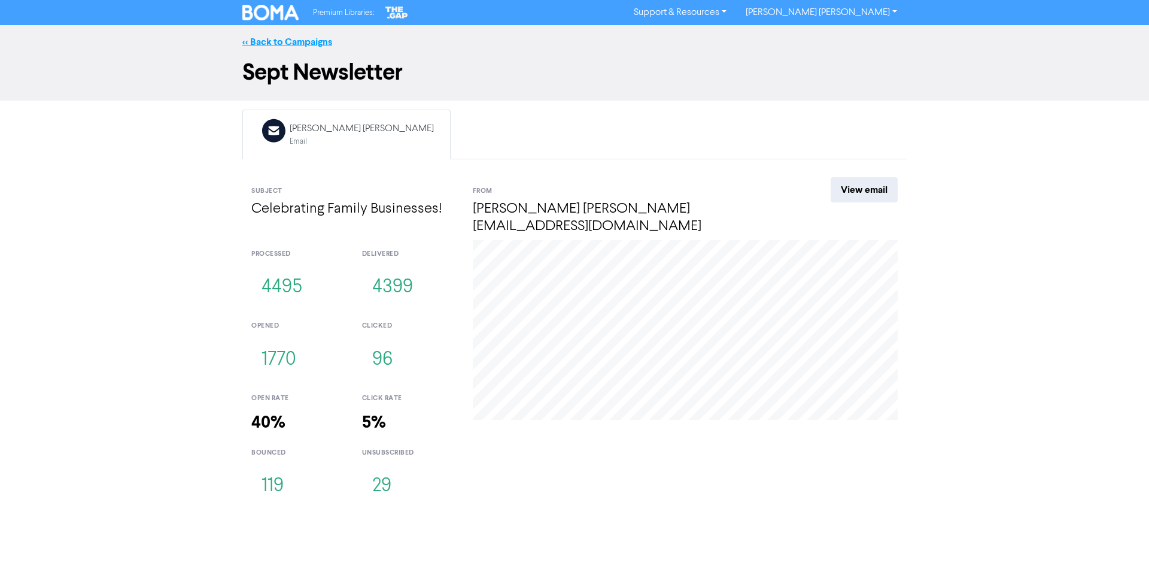
click at [272, 39] on link "<< Back to Campaigns" at bounding box center [287, 42] width 90 height 12
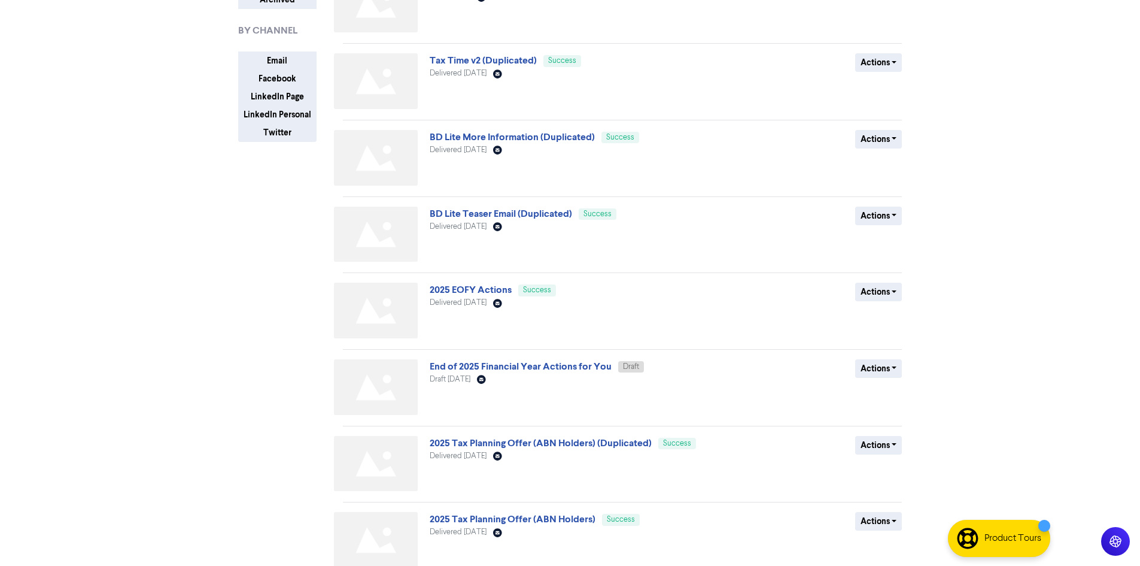
scroll to position [329, 0]
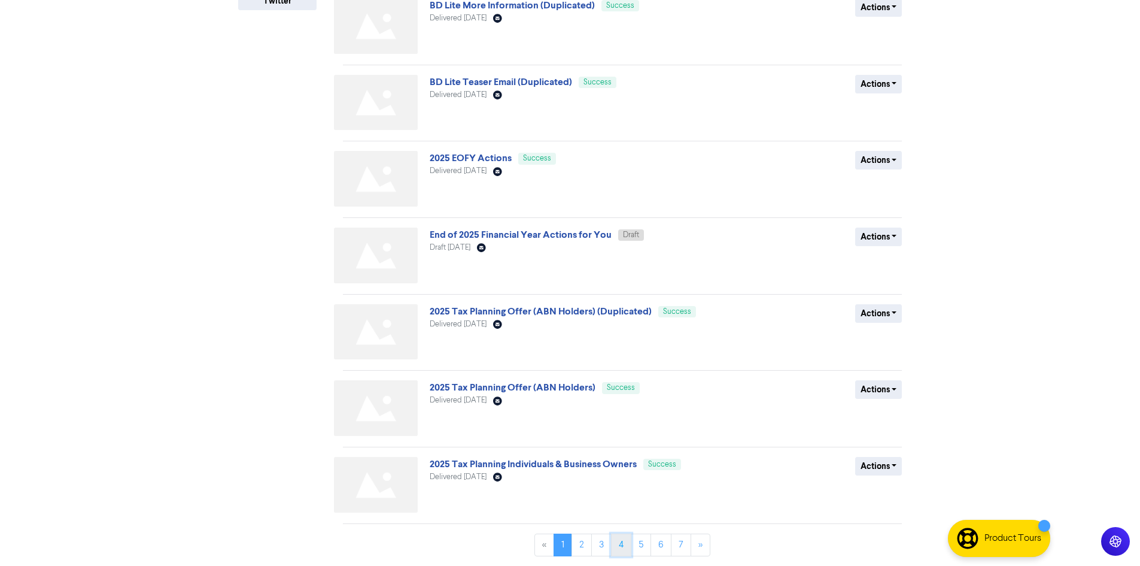
click at [618, 543] on link "4" at bounding box center [621, 544] width 20 height 23
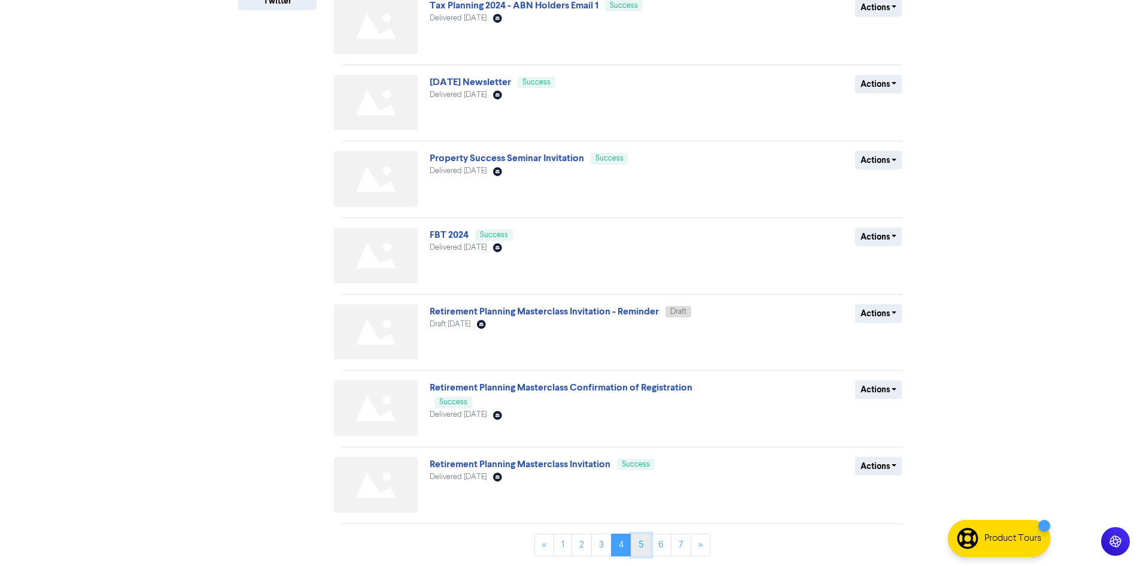
click at [641, 544] on link "5" at bounding box center [641, 544] width 20 height 23
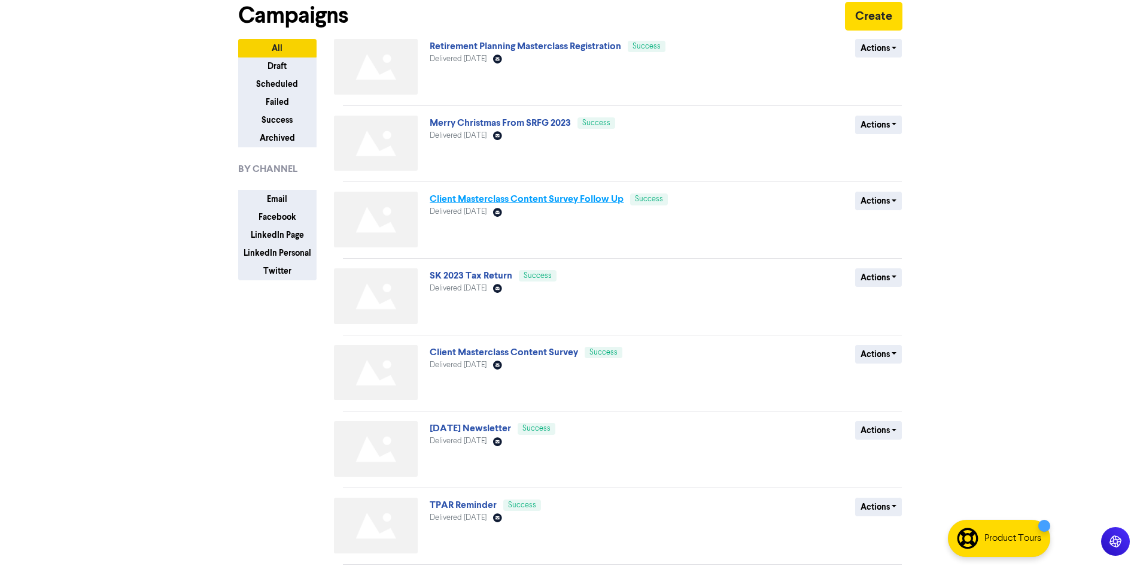
scroll to position [105, 0]
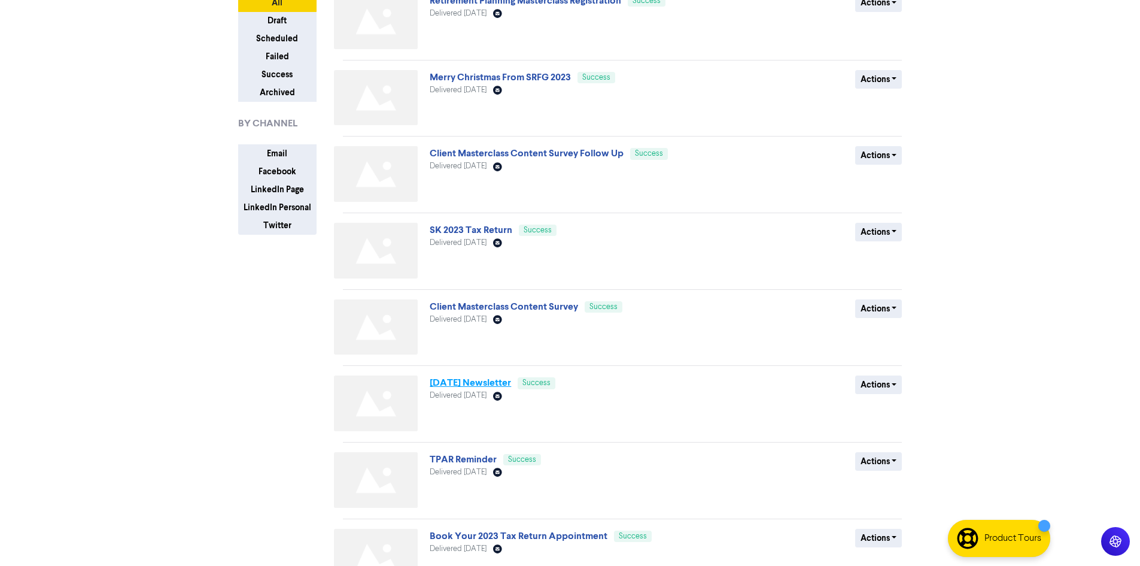
click at [511, 378] on link "[DATE] Newsletter" at bounding box center [470, 382] width 81 height 12
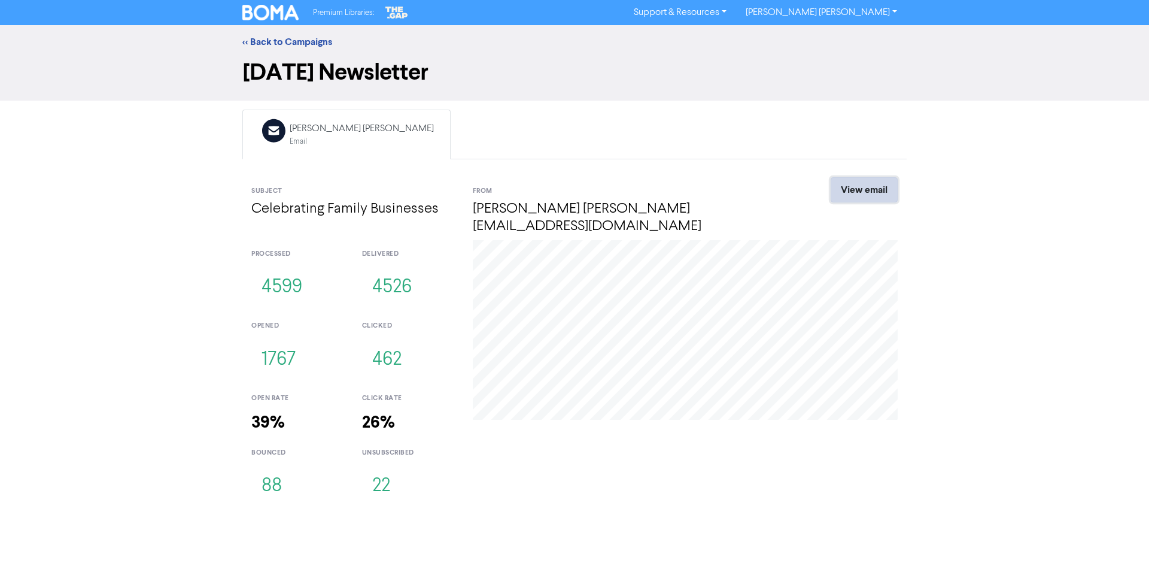
click at [868, 187] on link "View email" at bounding box center [864, 189] width 67 height 25
